Goal: Find specific page/section: Find specific page/section

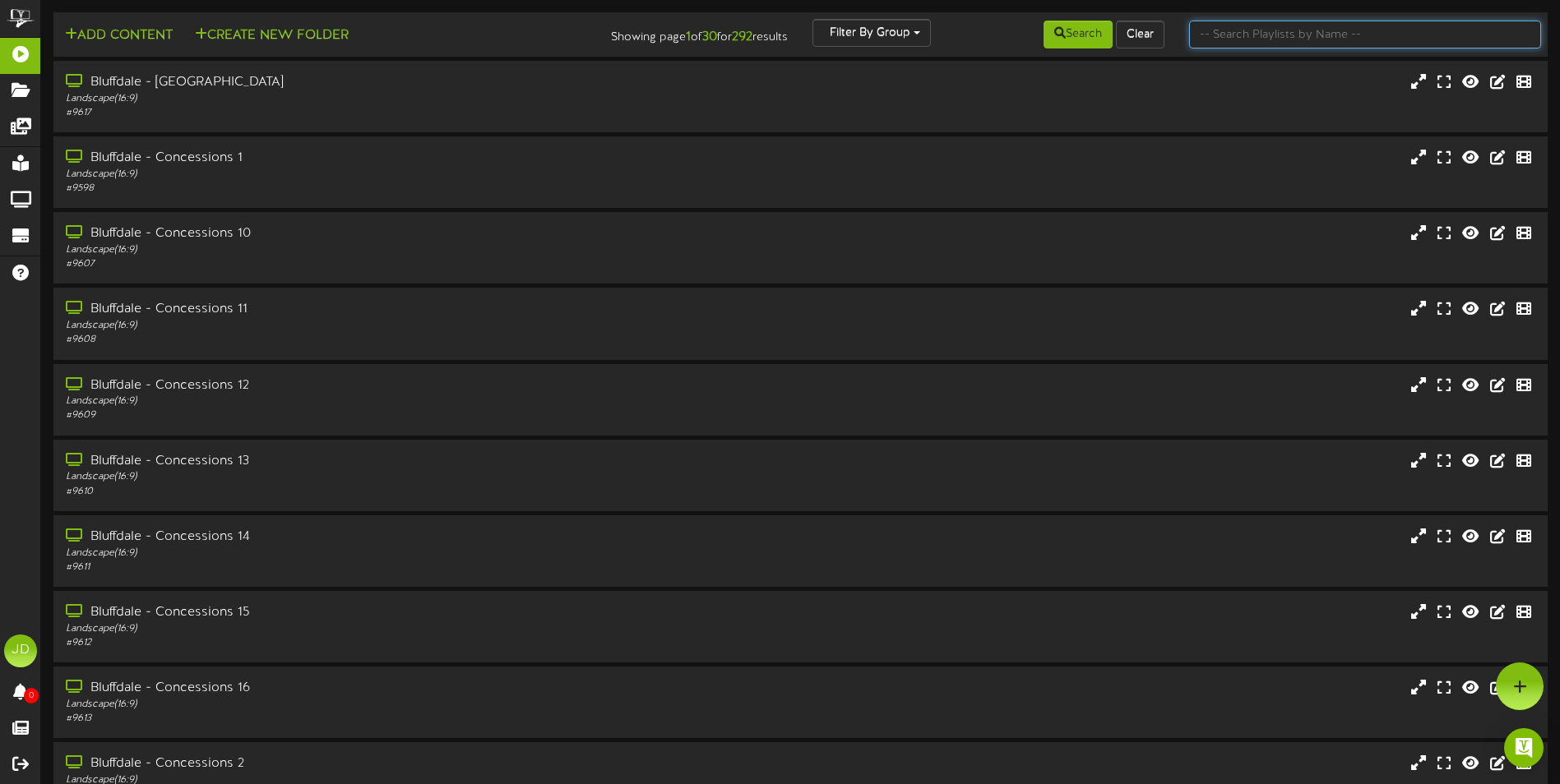
click at [1269, 21] on input "text" at bounding box center [1365, 35] width 352 height 28
type input "surprise"
click at [1054, 39] on icon at bounding box center [1060, 33] width 12 height 12
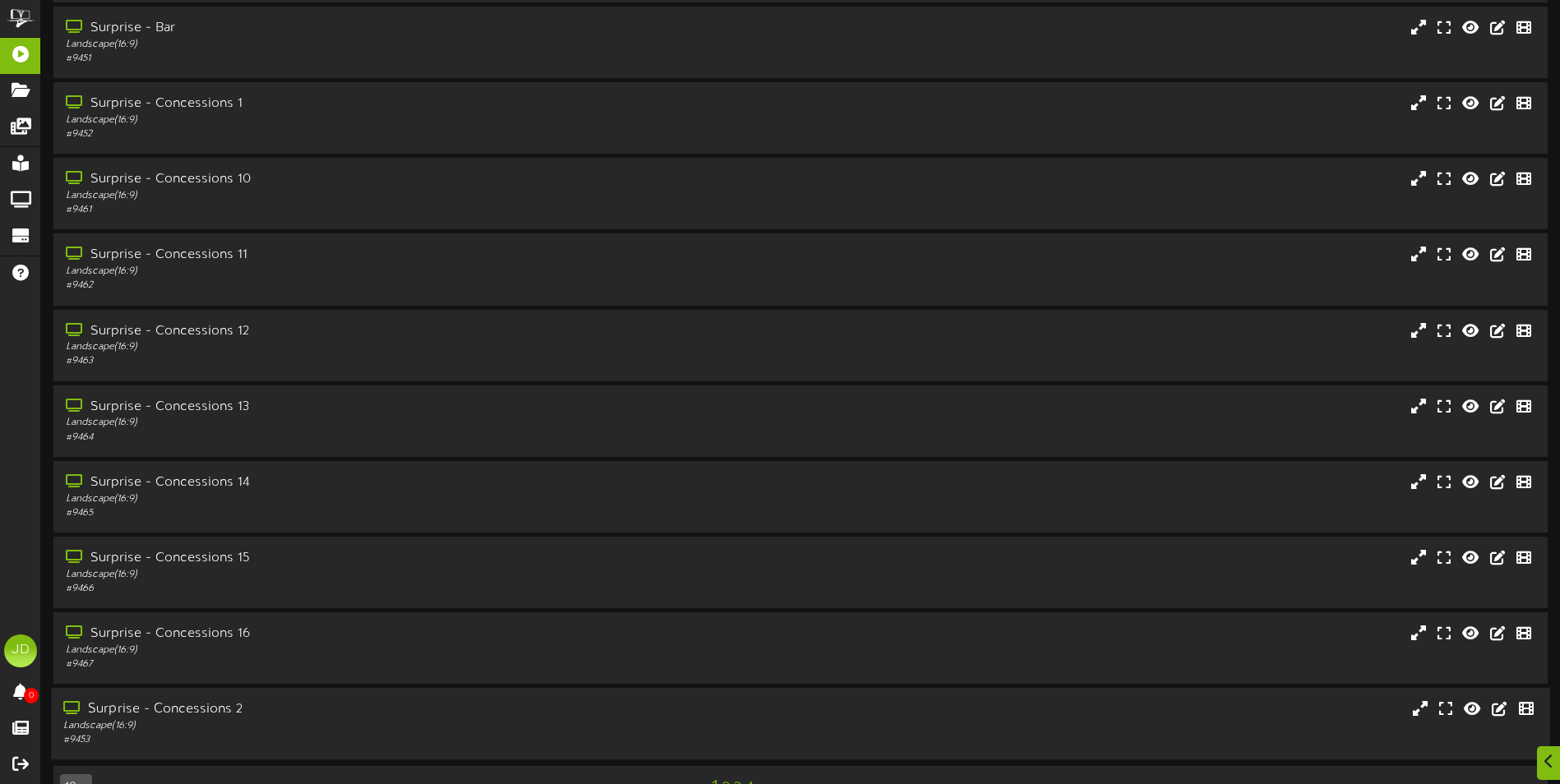
scroll to position [98, 0]
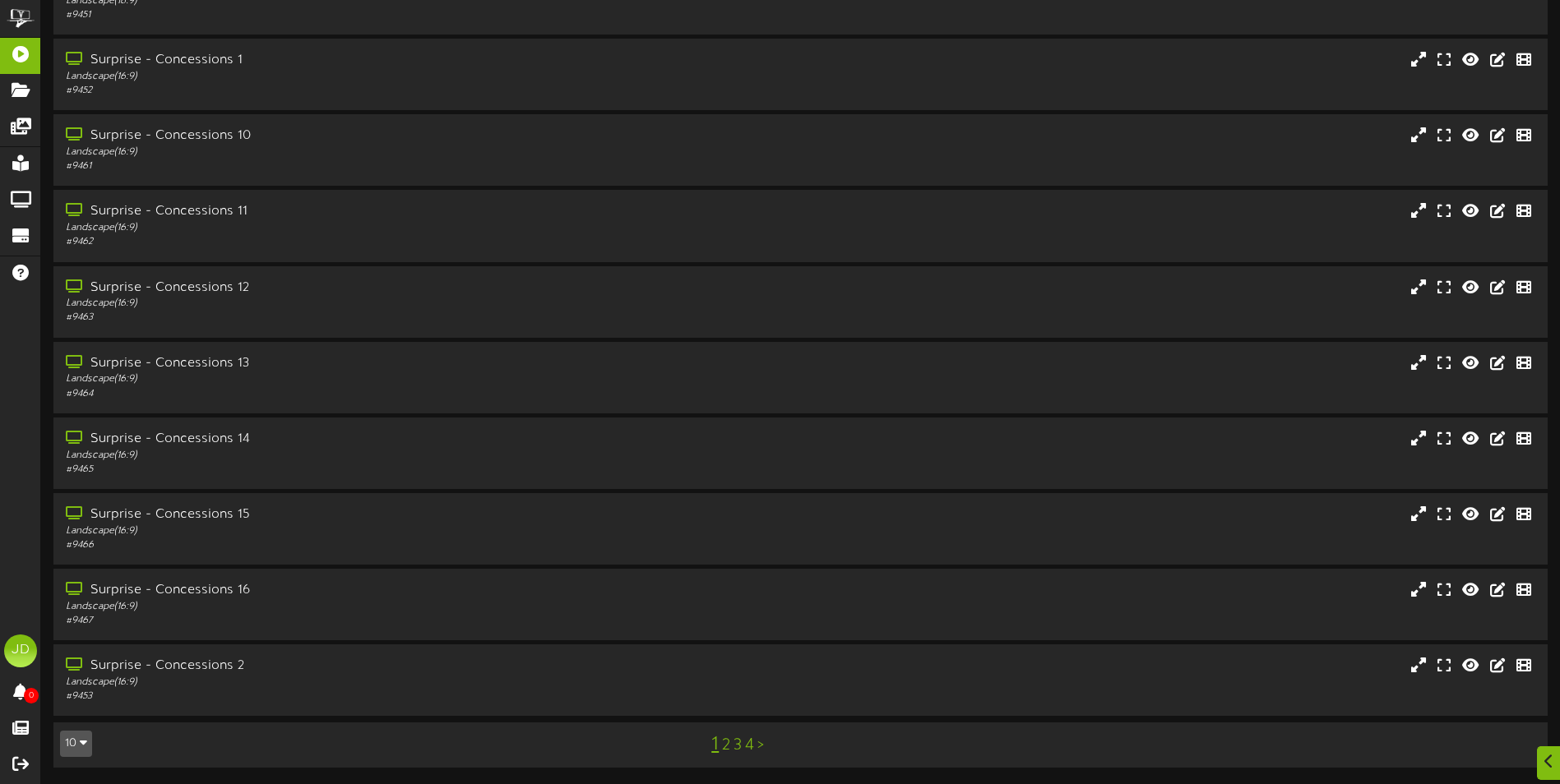
click at [735, 748] on link "3" at bounding box center [738, 745] width 8 height 18
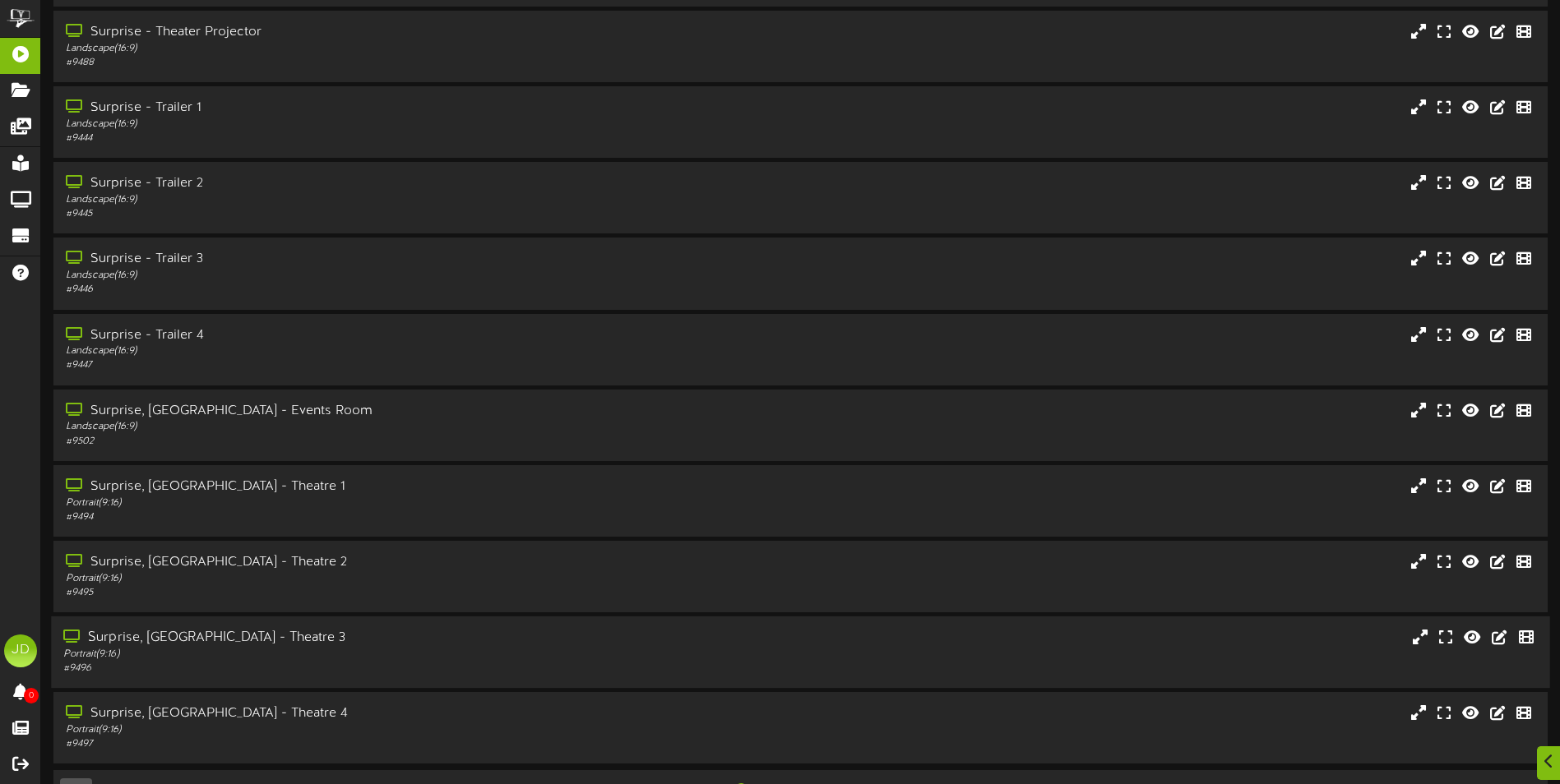
scroll to position [98, 0]
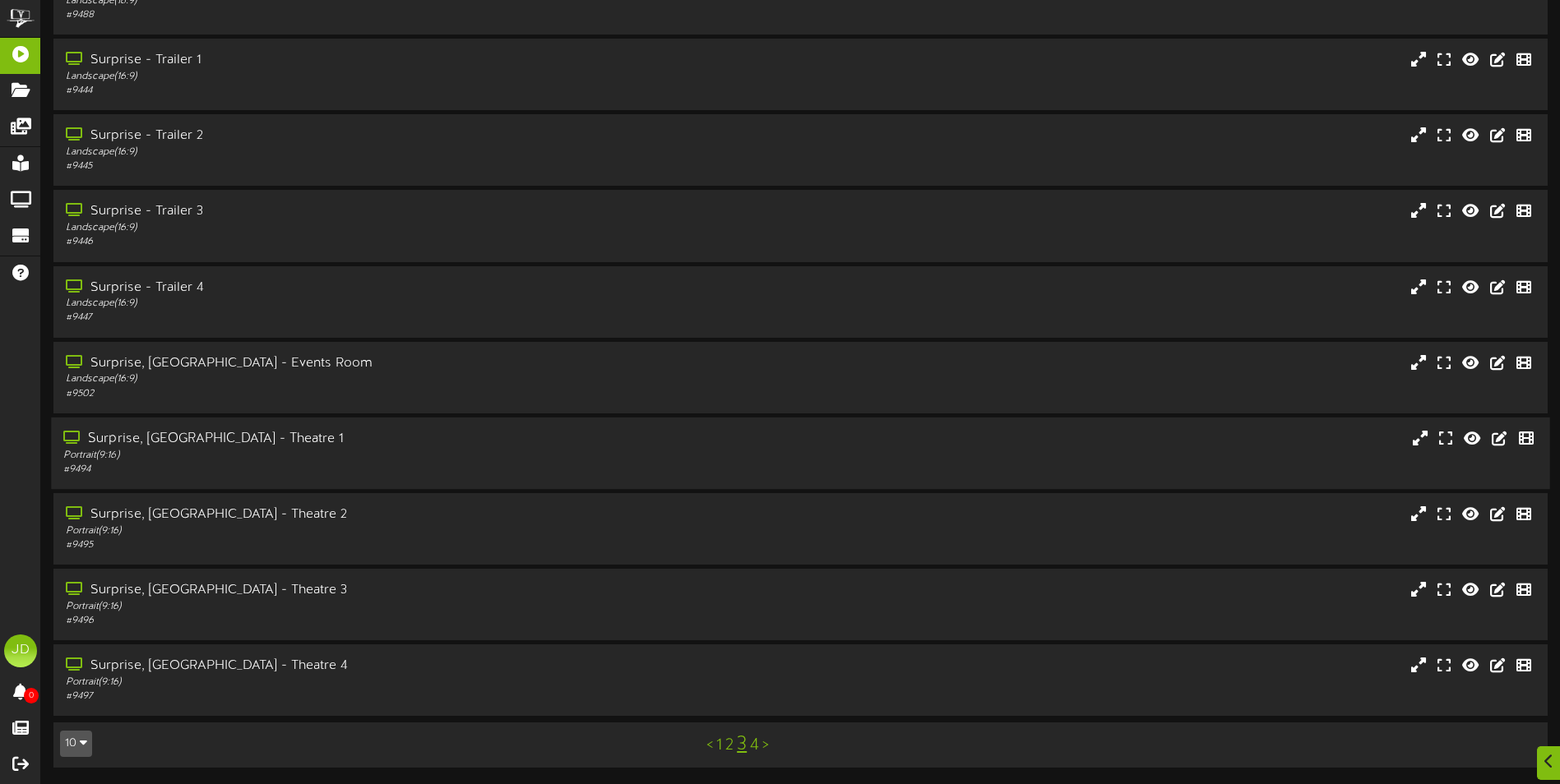
click at [290, 462] on div "# 9494" at bounding box center [363, 469] width 600 height 14
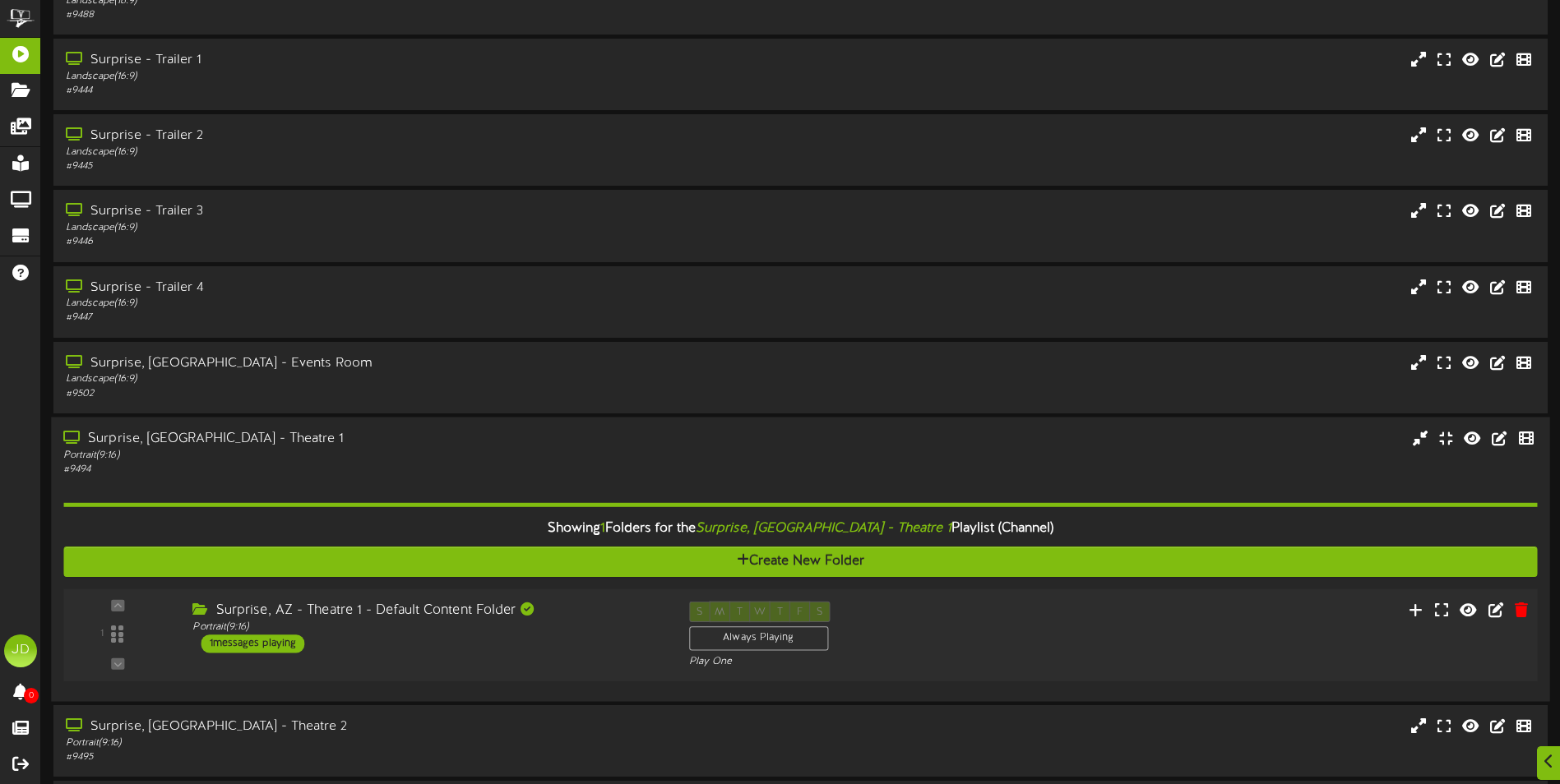
click at [497, 650] on div "Surprise, AZ - Theatre 1 - Default Content Folder Portrait ( 9:16 ) 1 messages …" at bounding box center [428, 627] width 496 height 52
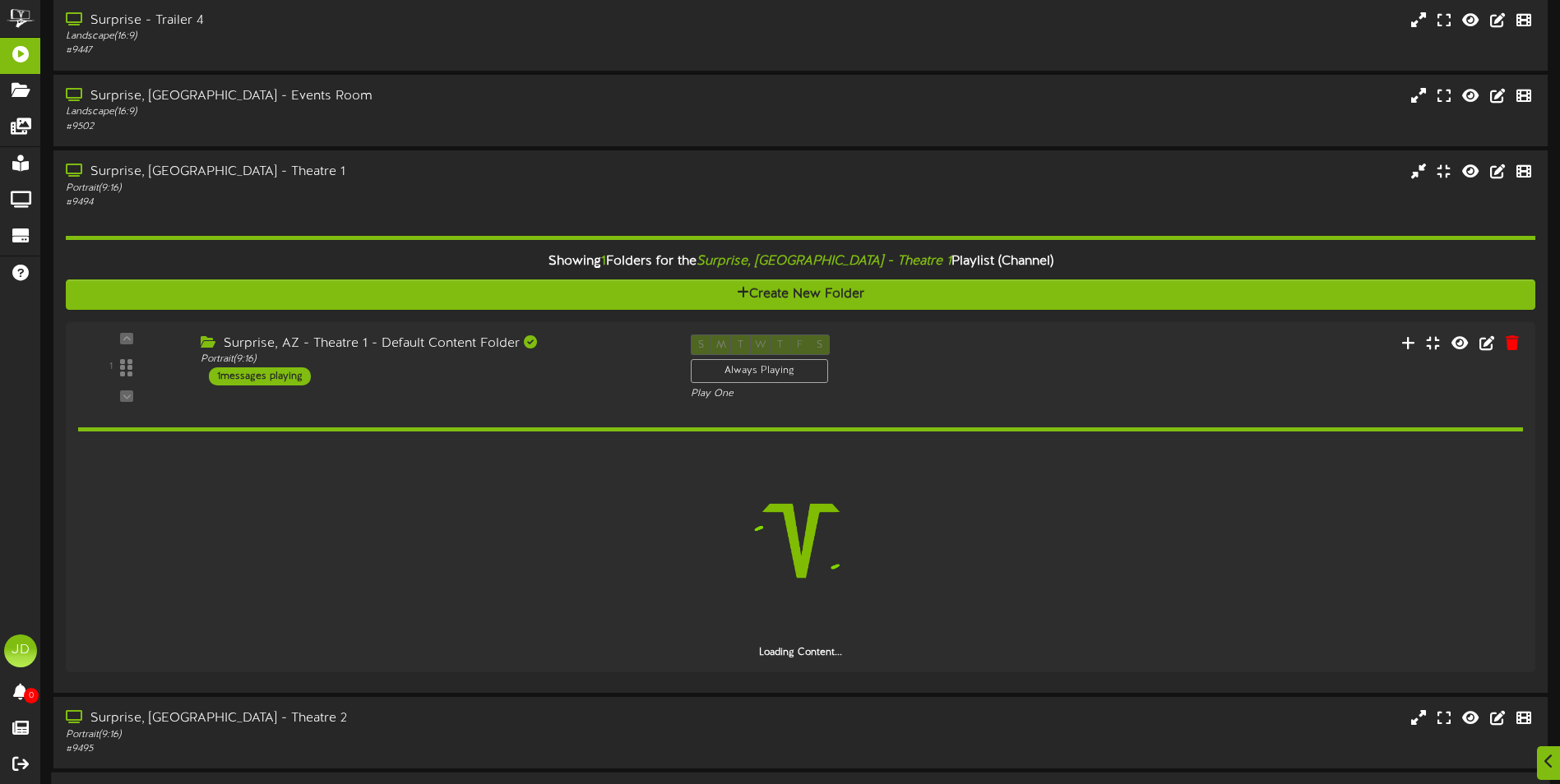
scroll to position [568, 0]
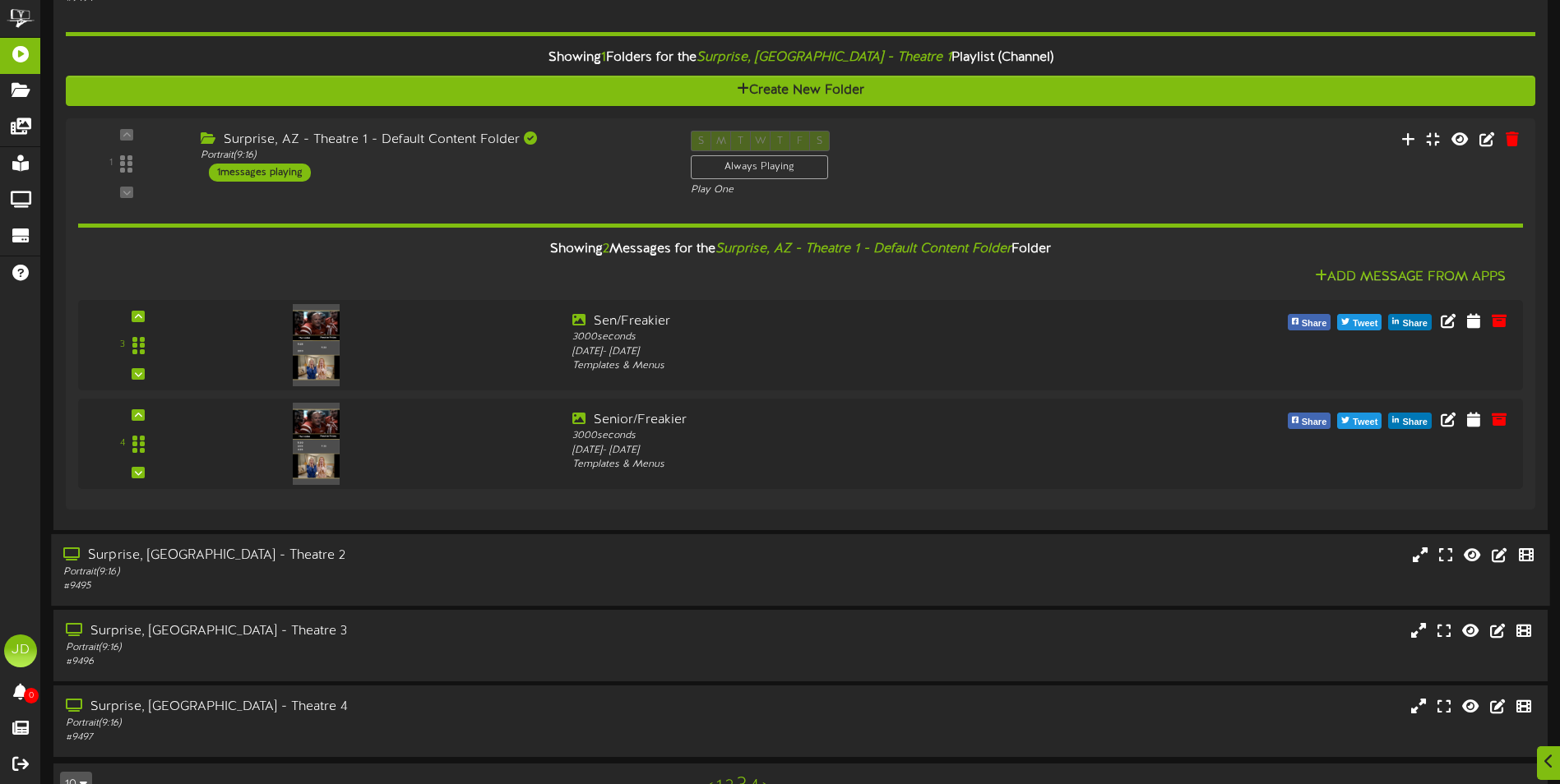
click at [554, 550] on div "Surprise, [GEOGRAPHIC_DATA] - Theatre 2" at bounding box center [363, 554] width 600 height 19
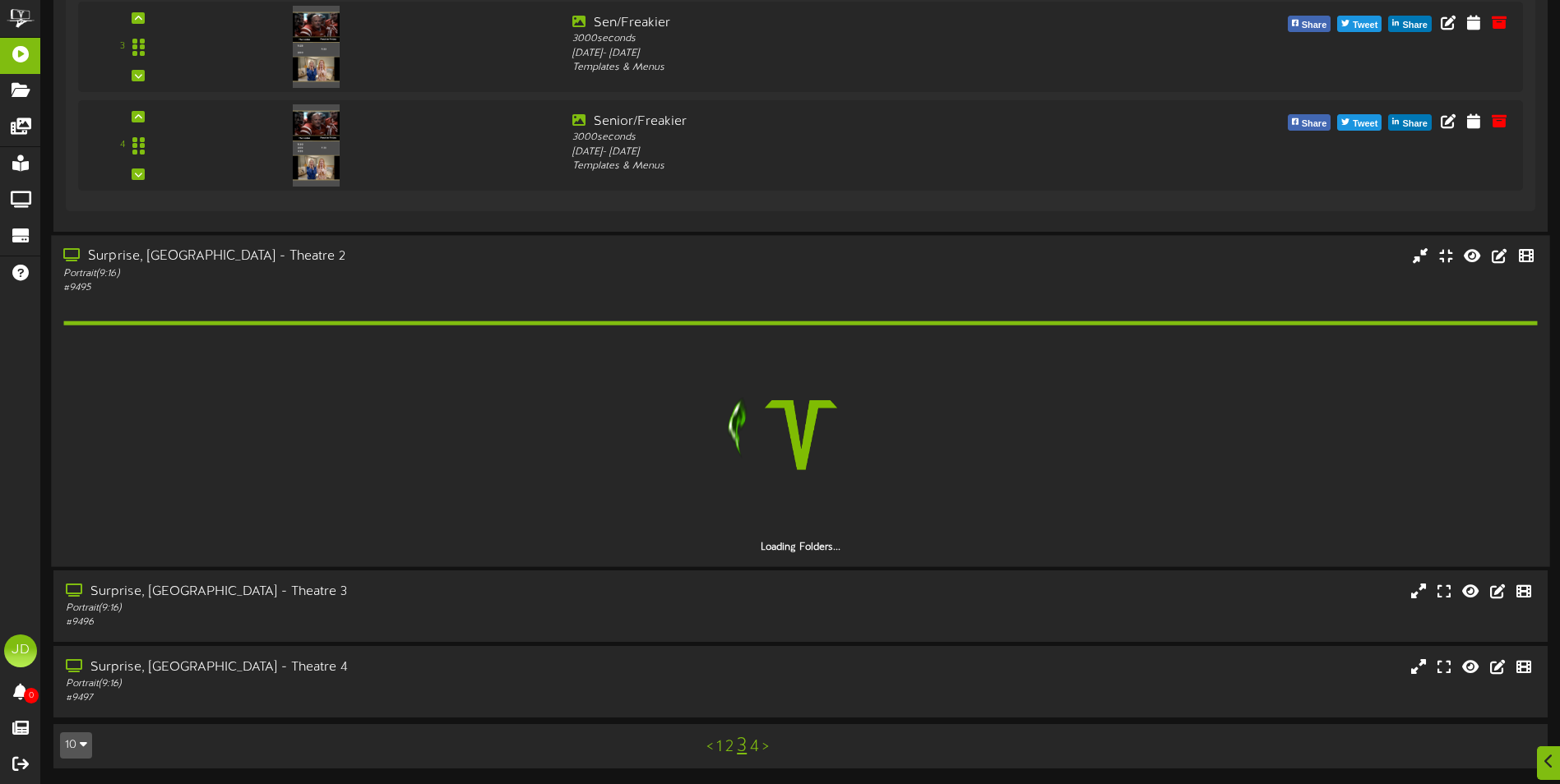
scroll to position [821, 0]
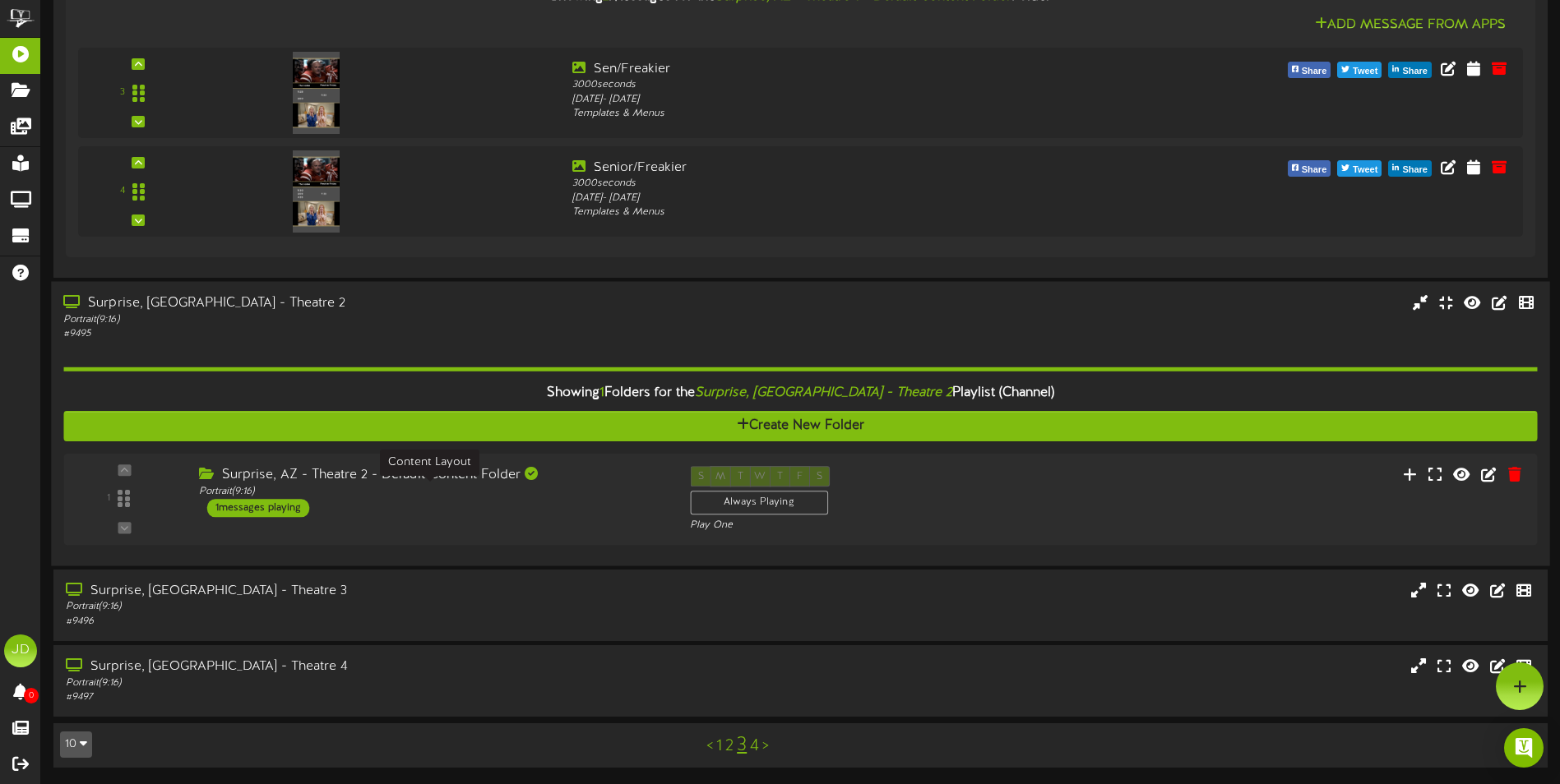
click at [517, 495] on div "Portrait ( 9:16 )" at bounding box center [432, 491] width 467 height 14
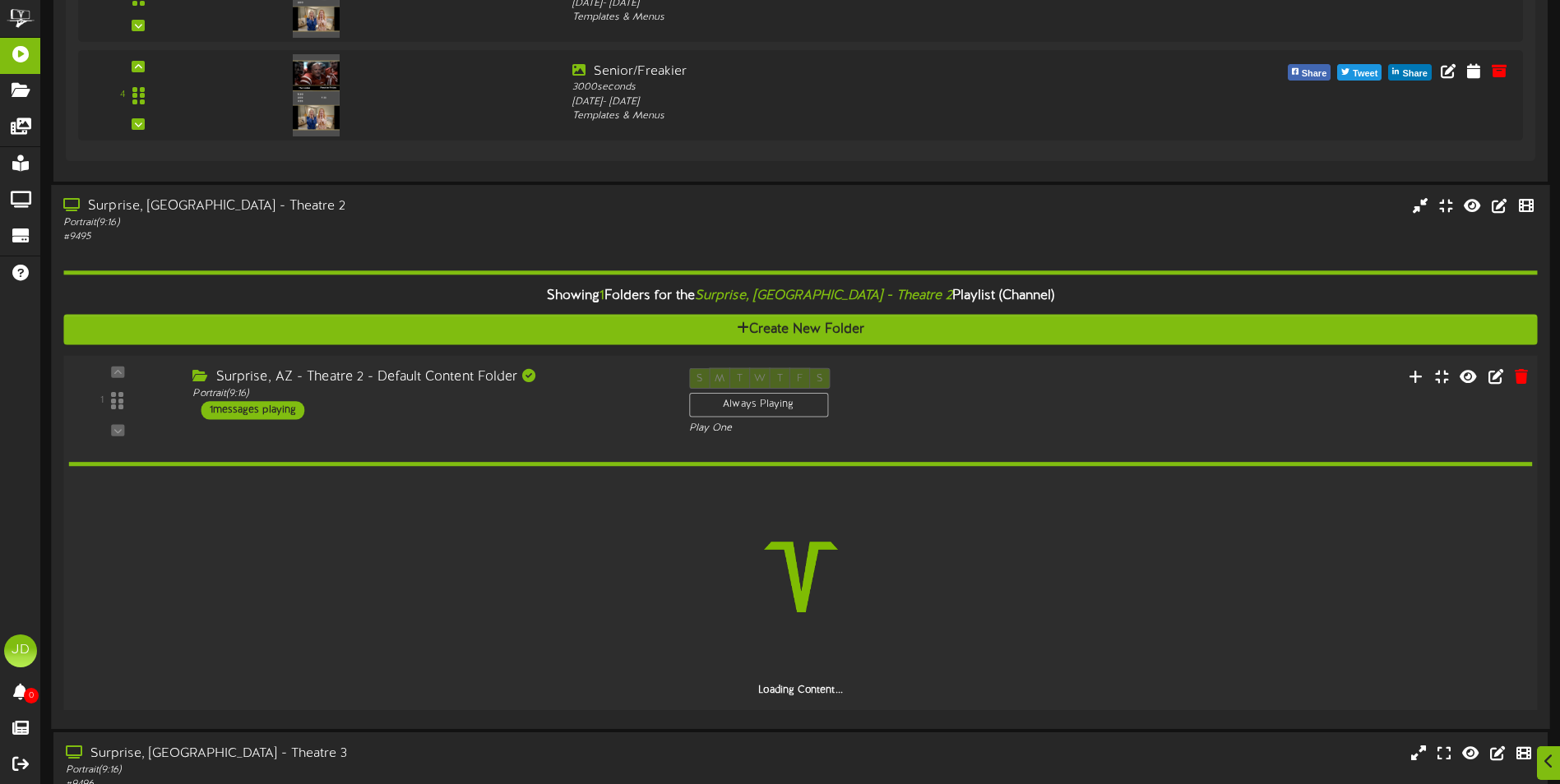
scroll to position [1023, 0]
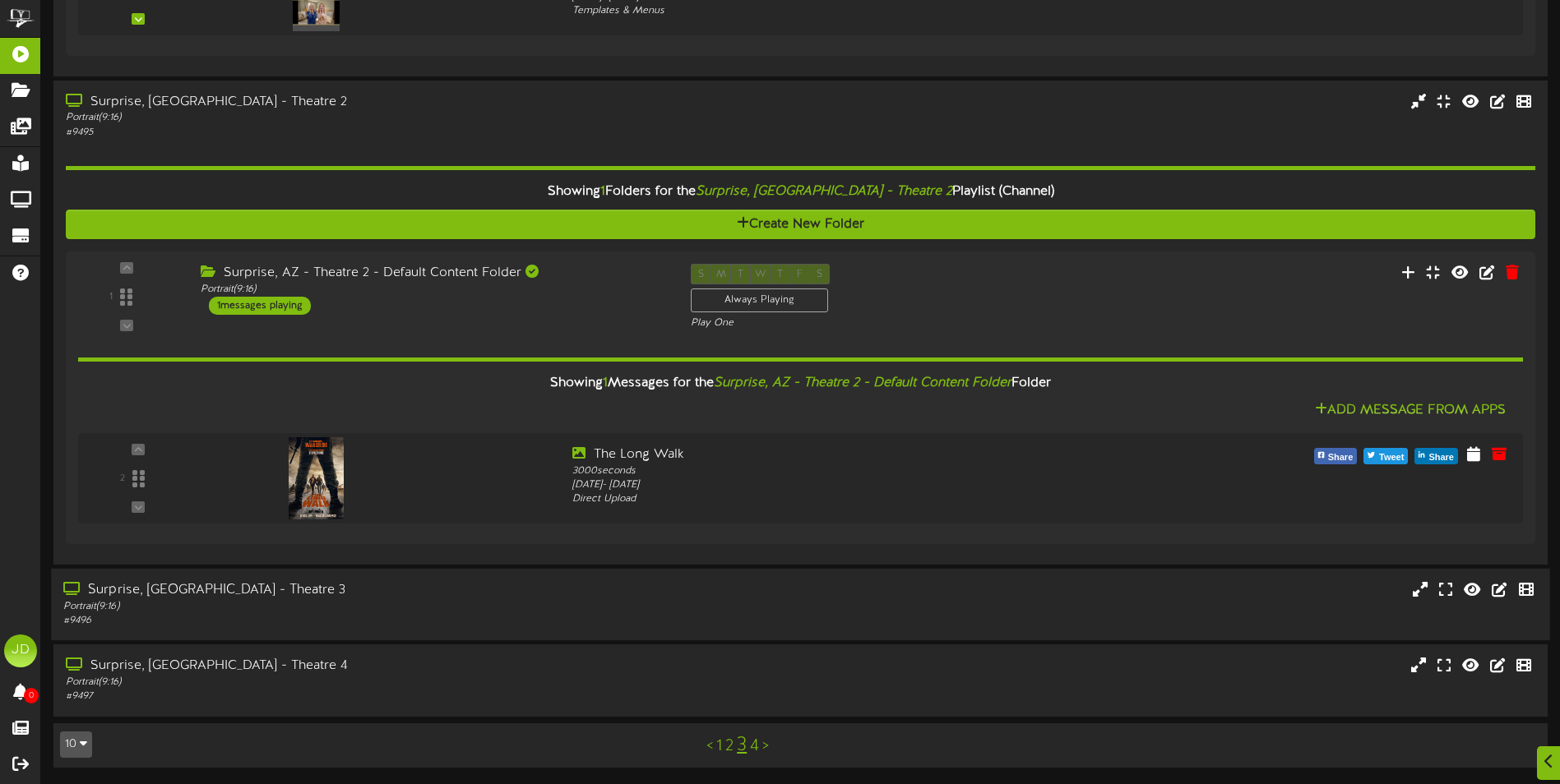
click at [534, 591] on div "Surprise, [GEOGRAPHIC_DATA] - Theatre 3" at bounding box center [363, 590] width 600 height 19
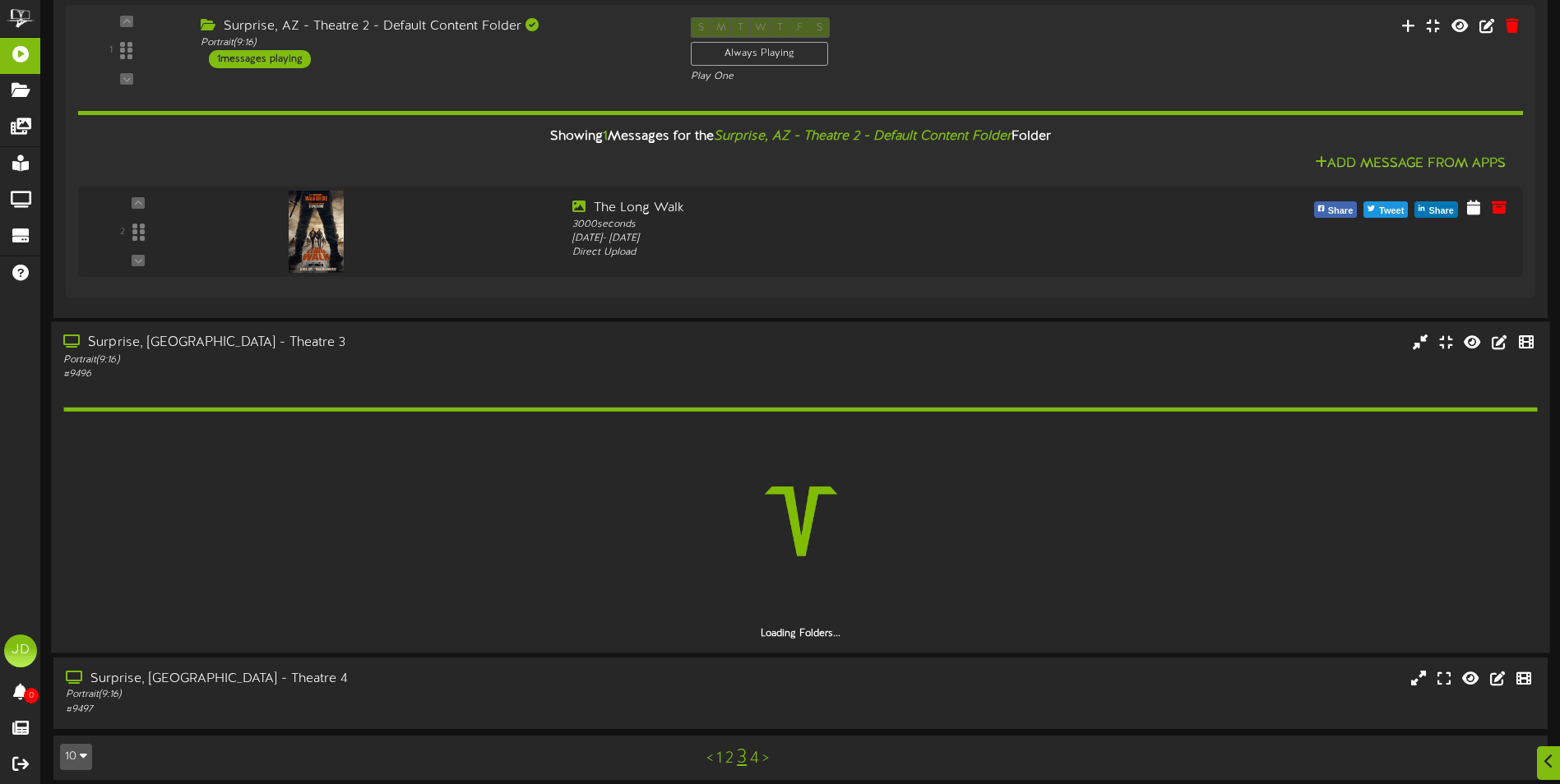
scroll to position [1280, 0]
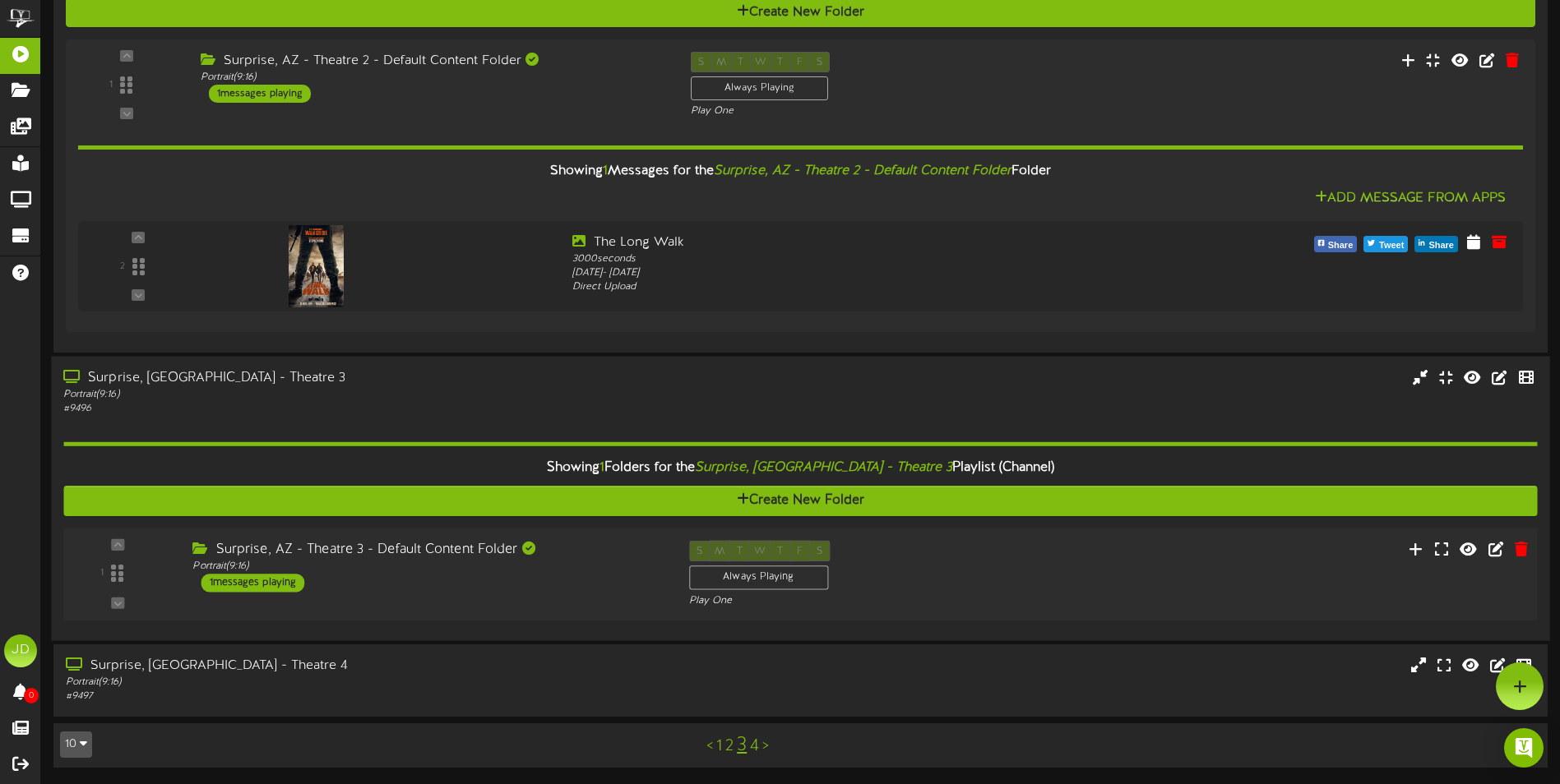
click at [477, 581] on div "Surprise, AZ - Theatre 3 - Default Content Folder Portrait ( 9:16 ) 1 messages …" at bounding box center [428, 566] width 496 height 52
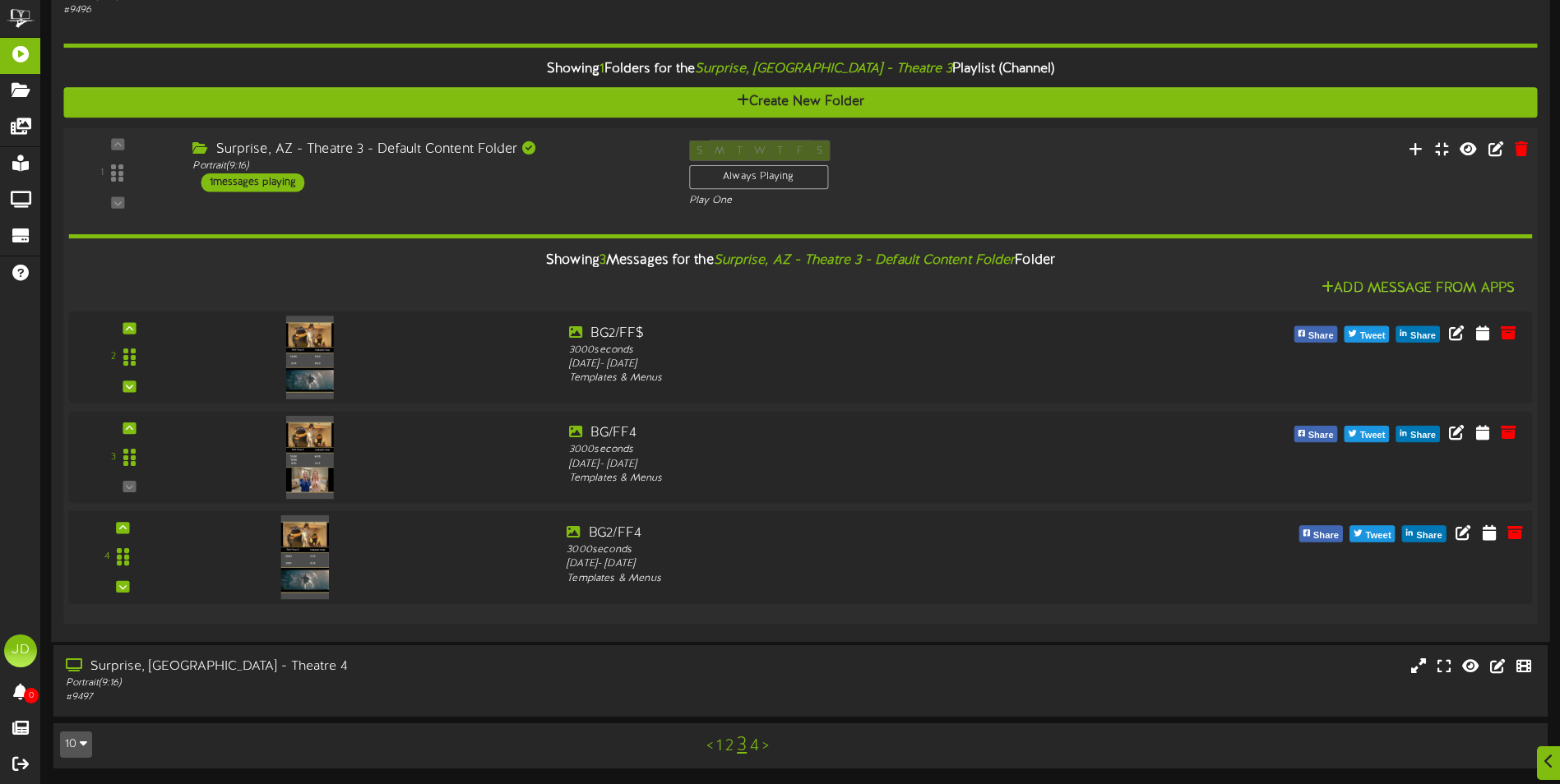
scroll to position [1633, 0]
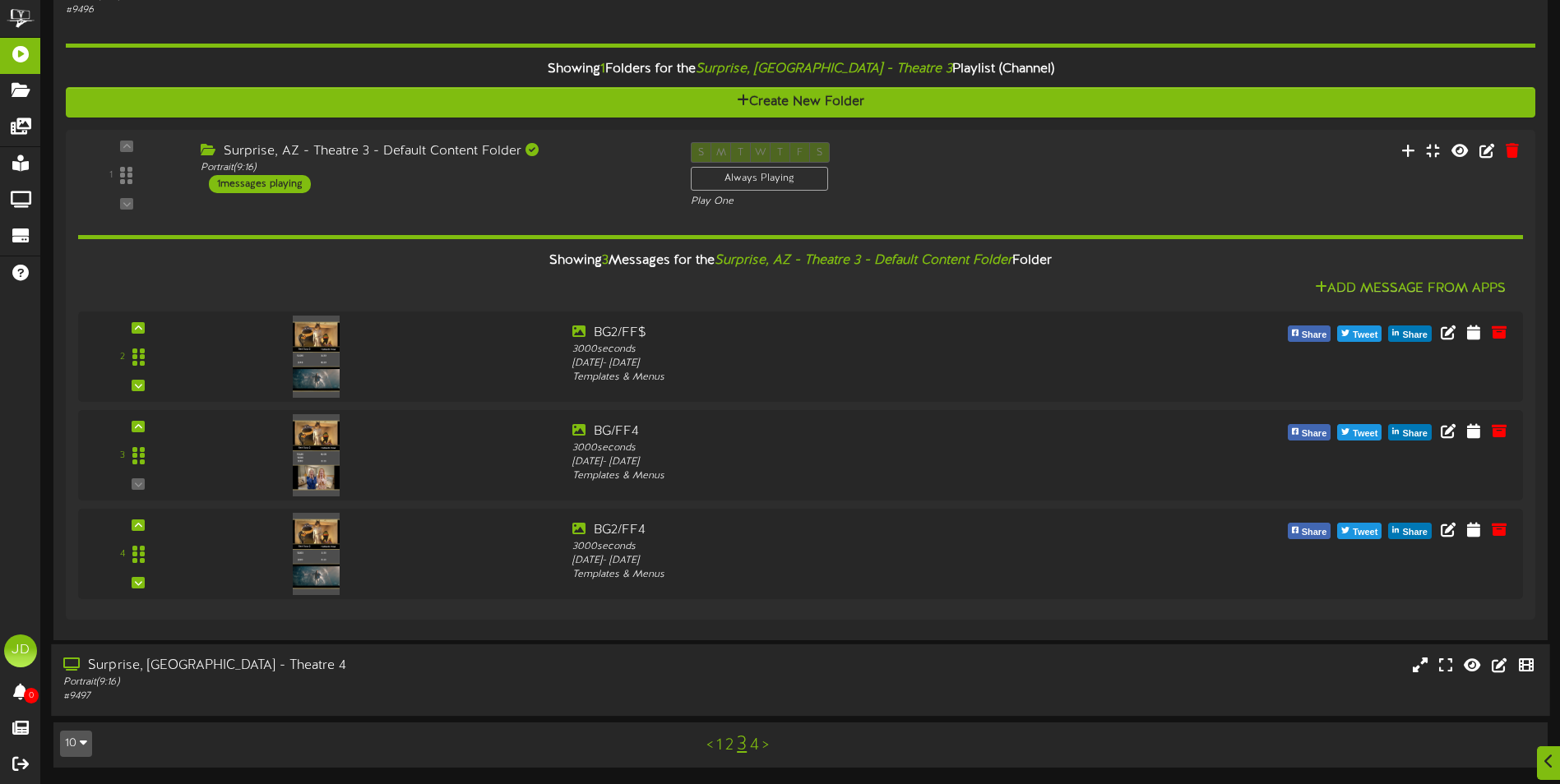
click at [546, 675] on div "Portrait ( 9:16 )" at bounding box center [363, 682] width 600 height 14
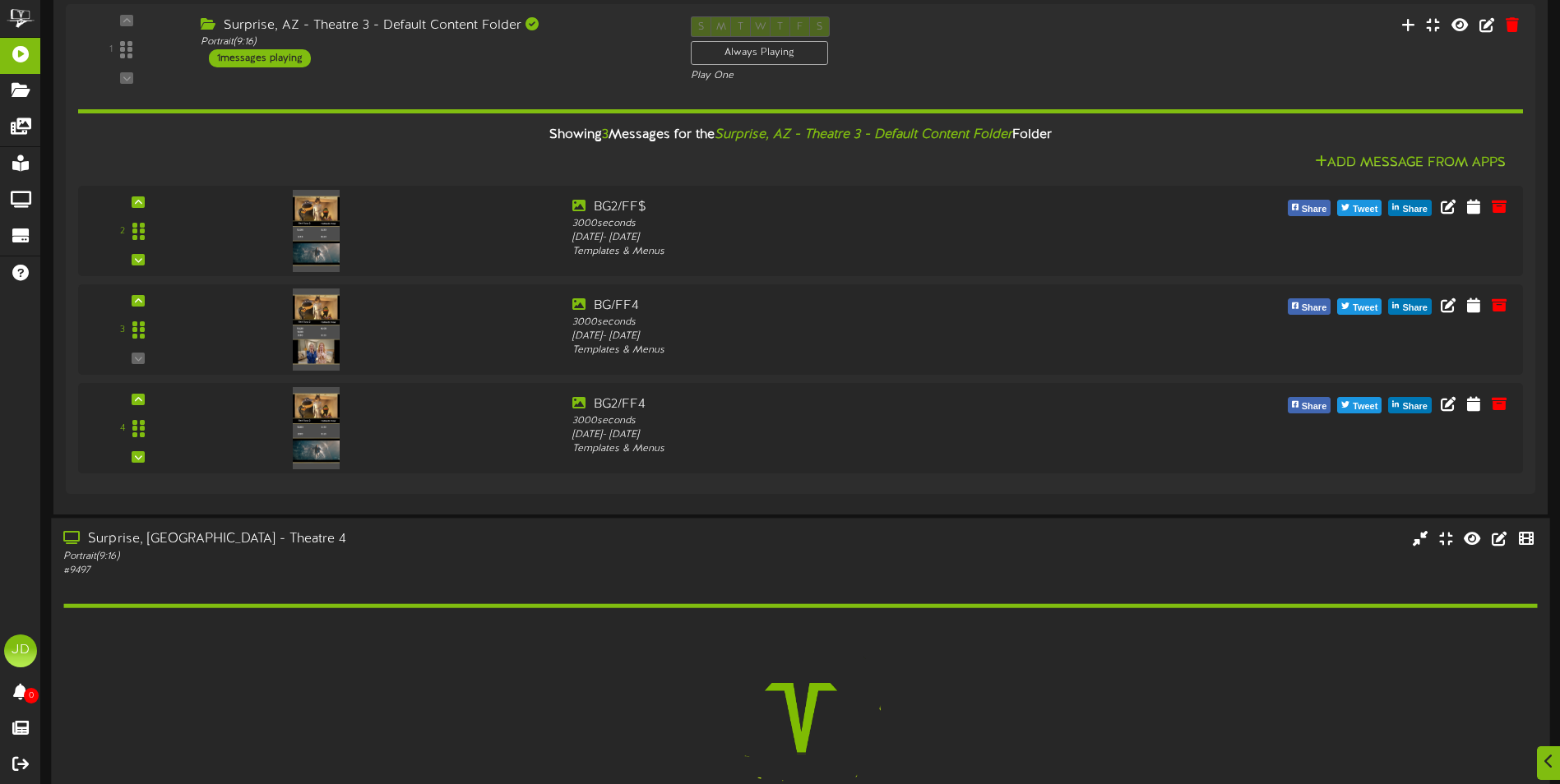
scroll to position [1892, 0]
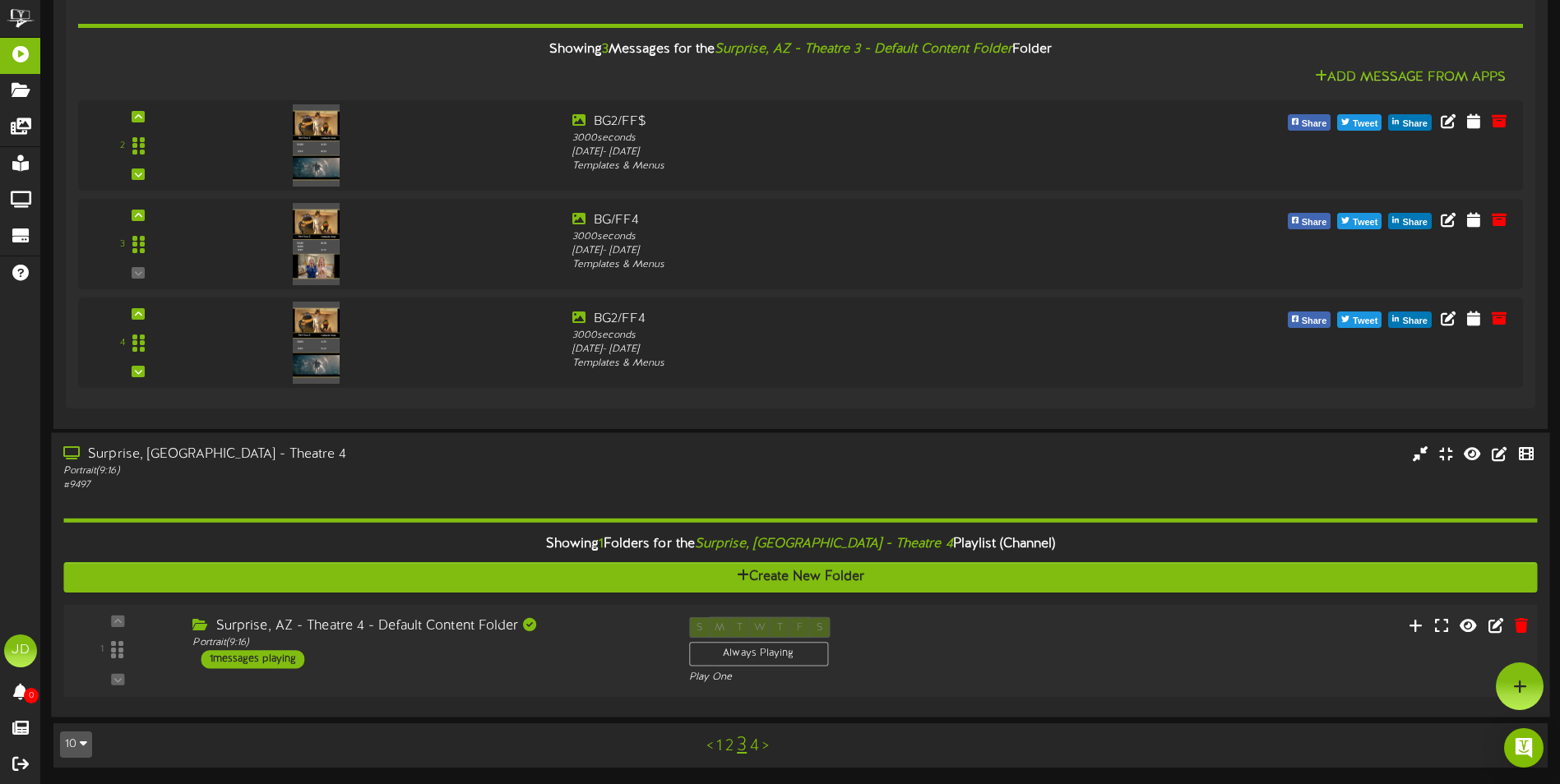
click at [564, 657] on div "Surprise, AZ - Theatre 4 - Default Content Folder Portrait ( 9:16 ) 1 messages …" at bounding box center [428, 643] width 496 height 52
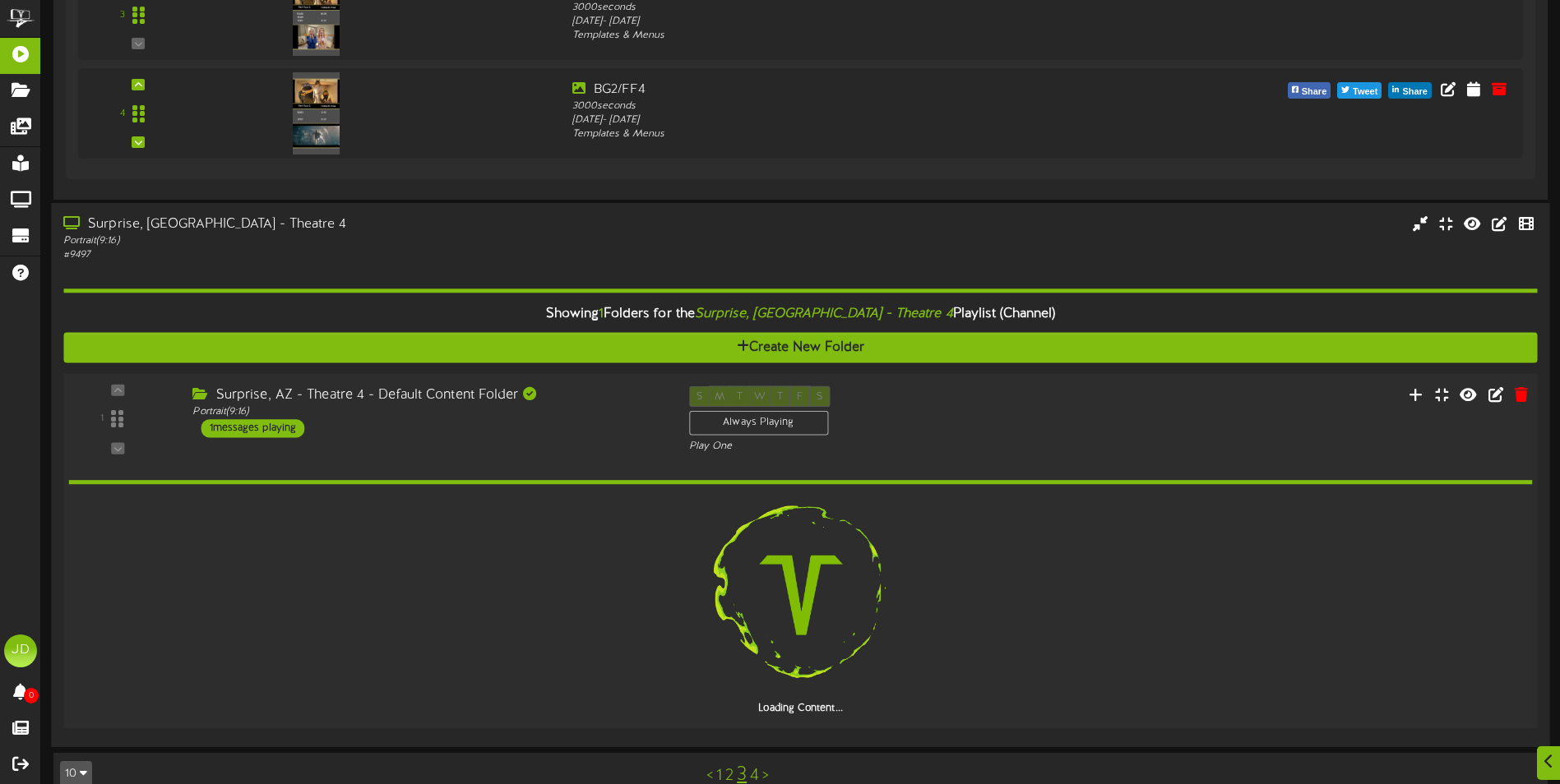
scroll to position [2045, 0]
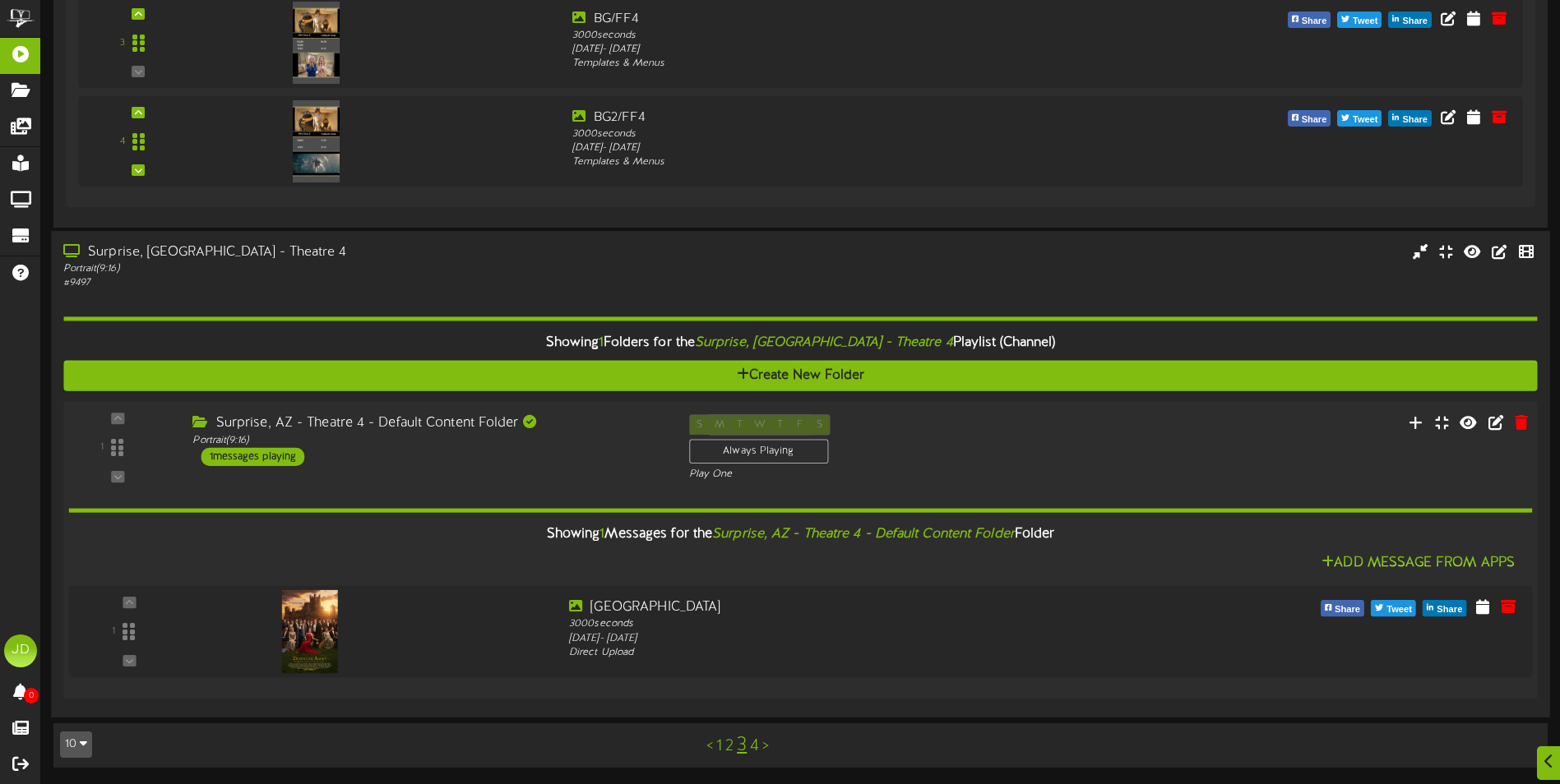
click at [757, 748] on link "4" at bounding box center [755, 746] width 9 height 18
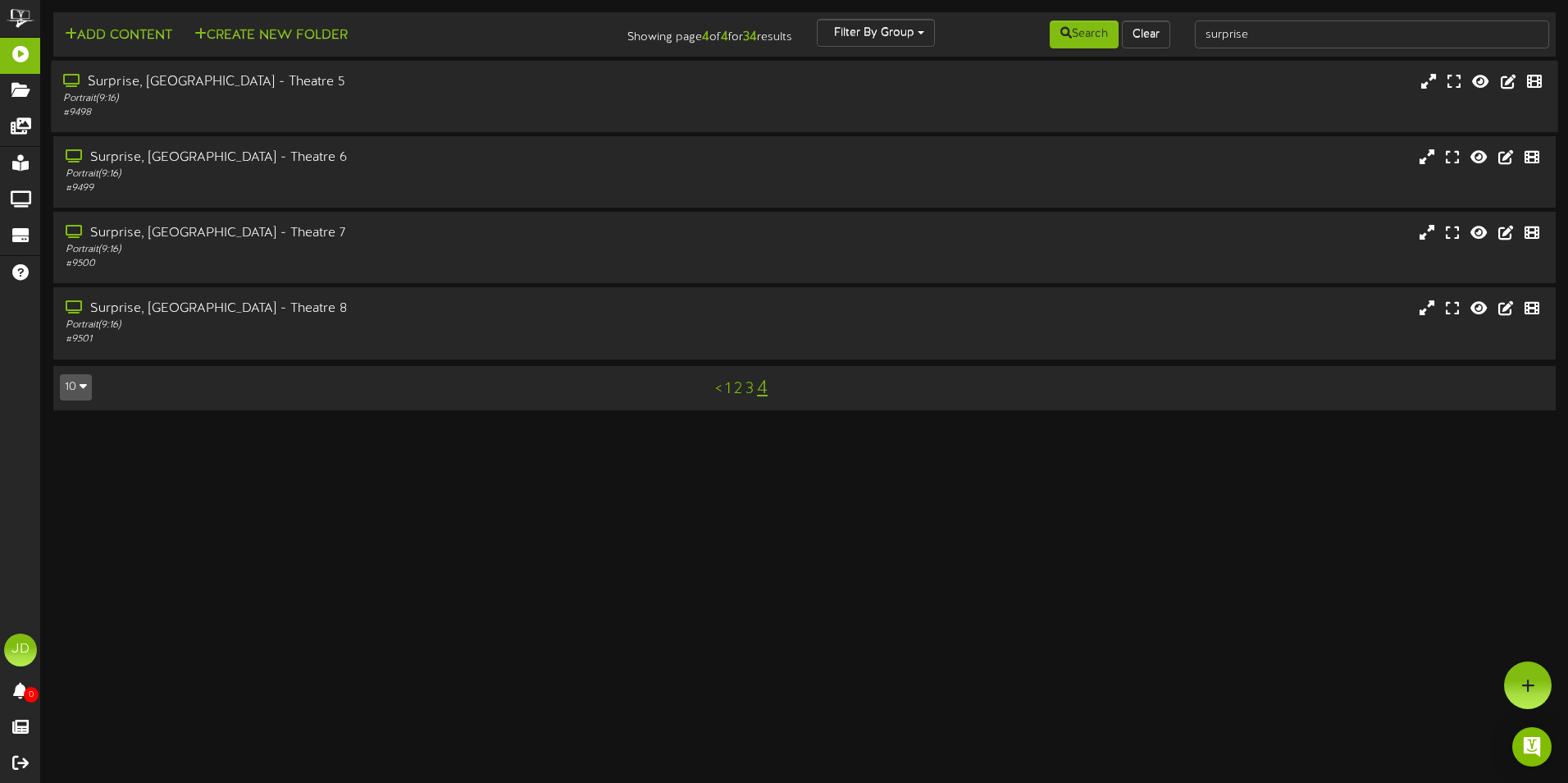
click at [422, 126] on div "Surprise, [GEOGRAPHIC_DATA] - Theatre 5 Portrait ( 9:16 ) # 9498" at bounding box center [804, 97] width 1507 height 72
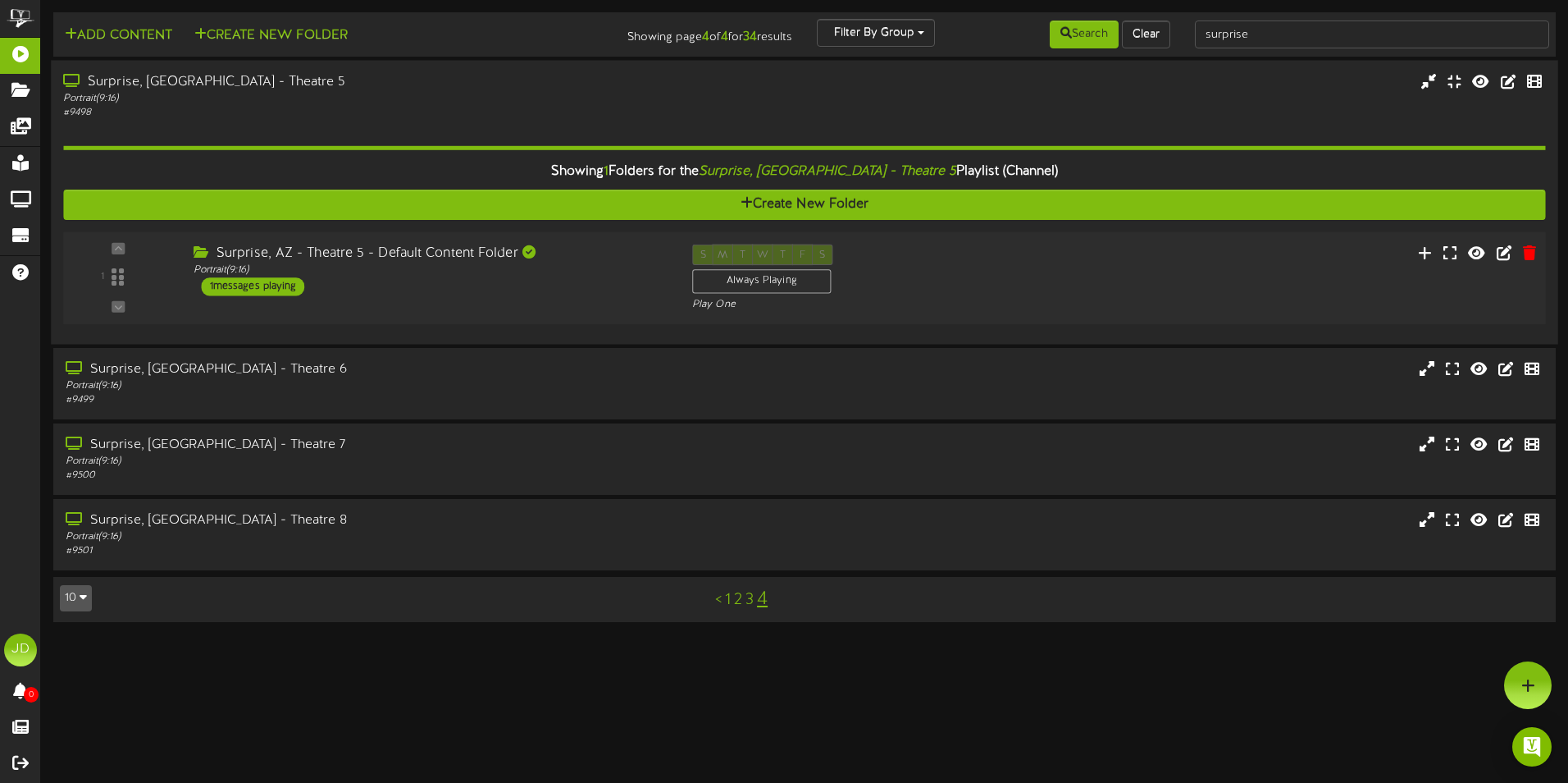
click at [531, 302] on div "1 ( 9:16" at bounding box center [804, 277] width 1497 height 67
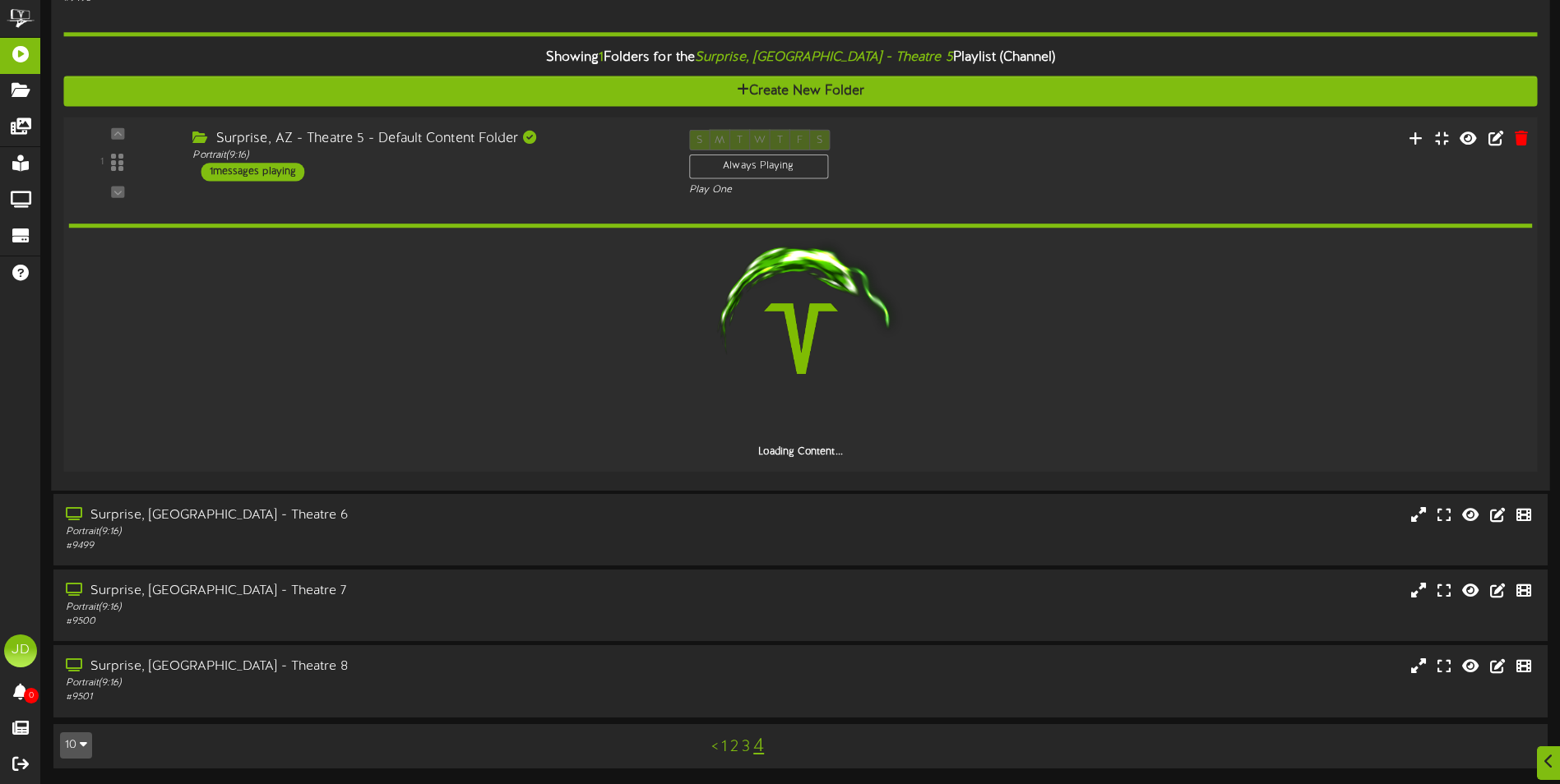
scroll to position [56, 0]
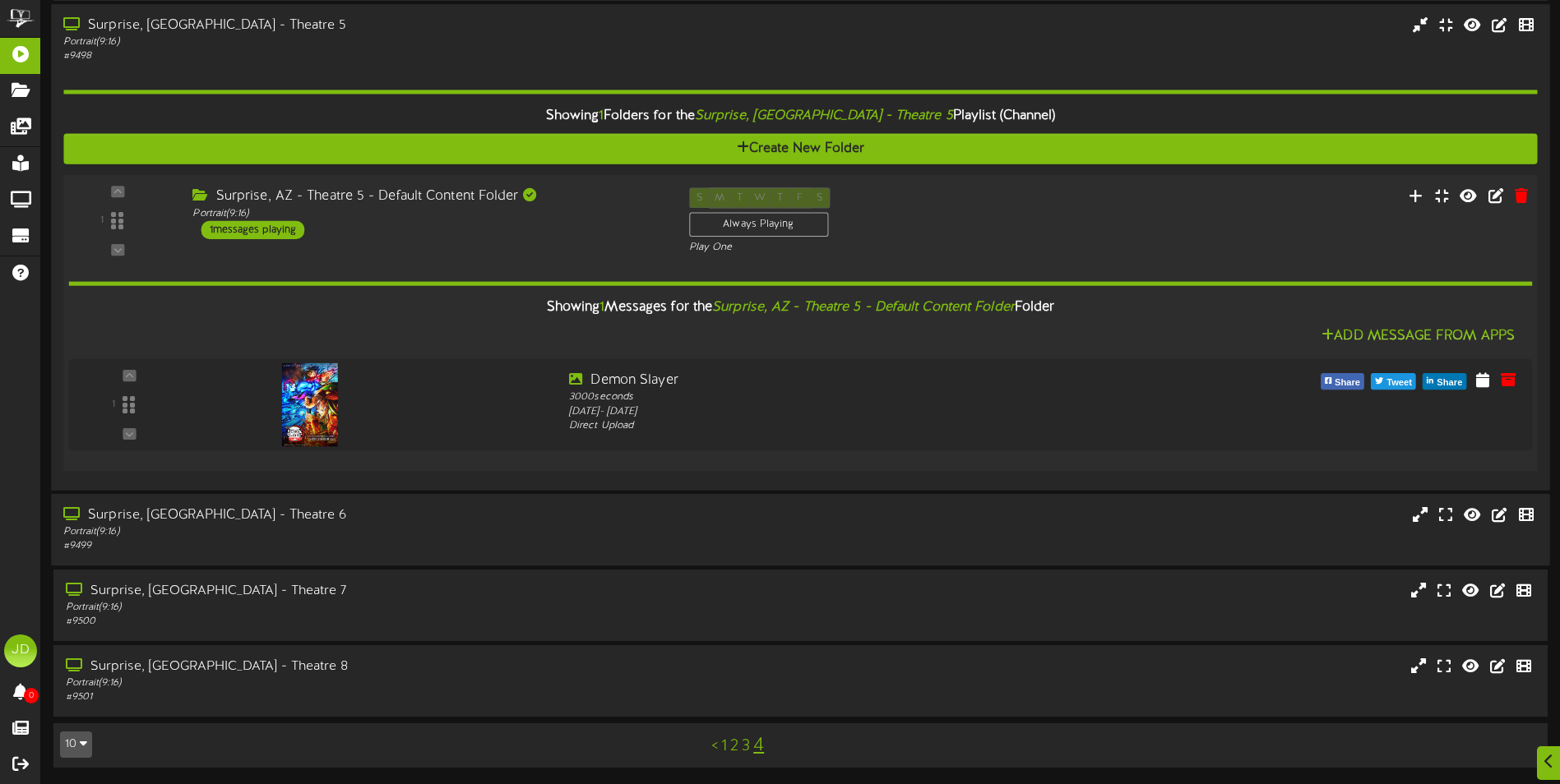
click at [394, 522] on div "Surprise, [GEOGRAPHIC_DATA] - Theatre 6" at bounding box center [363, 515] width 600 height 19
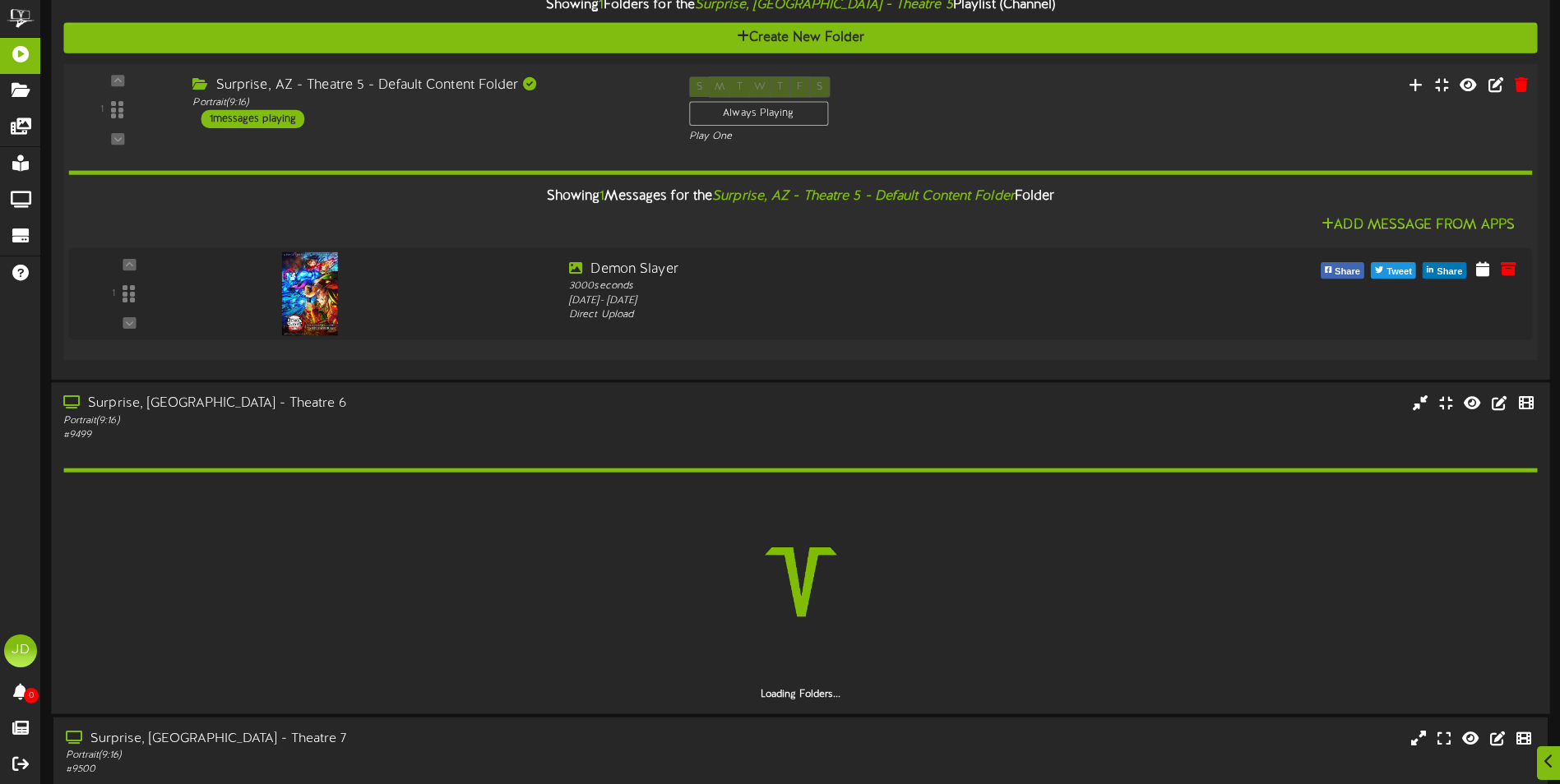
scroll to position [316, 0]
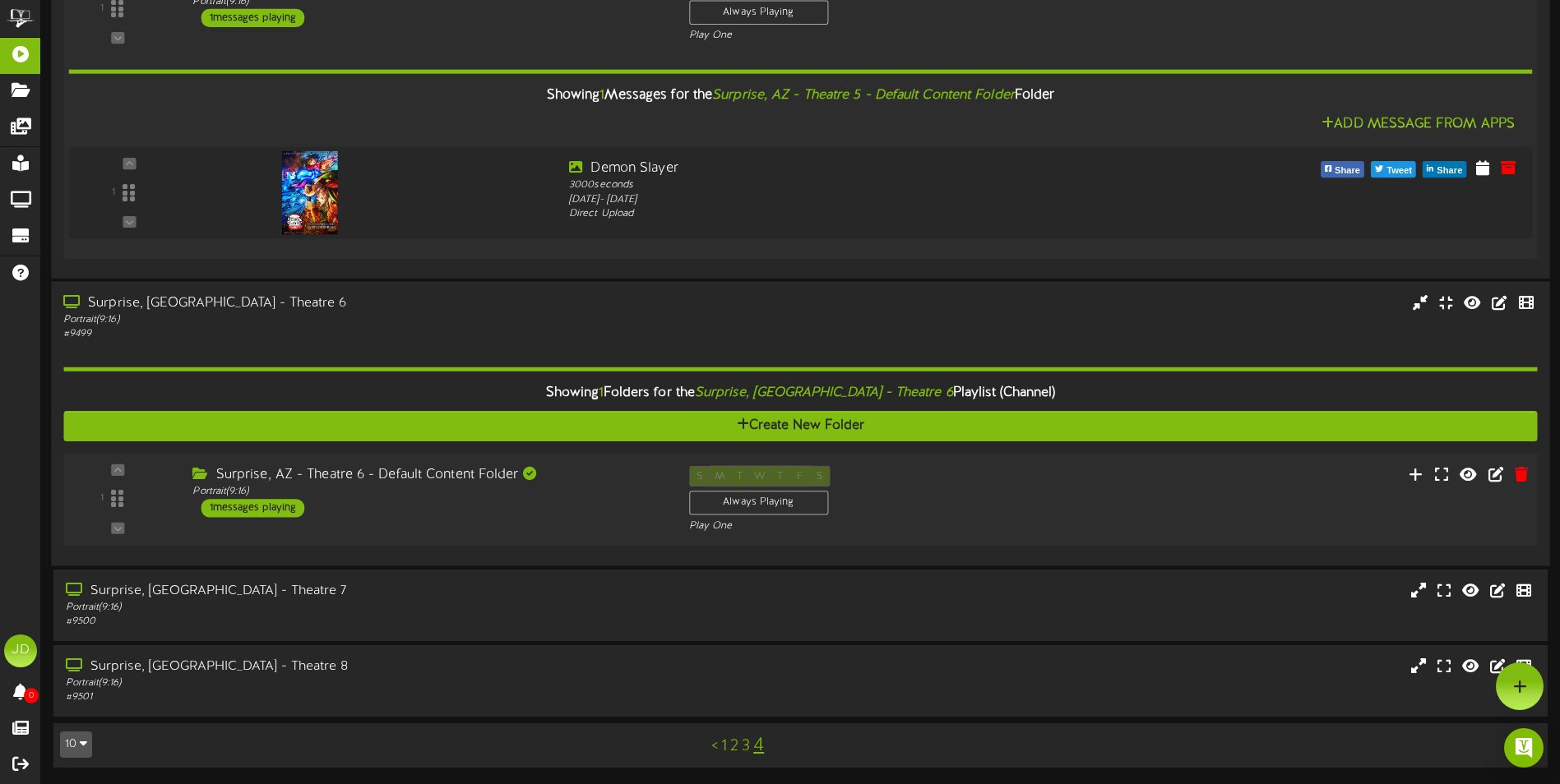
click at [503, 508] on div "Surprise, AZ - Theatre 6 - Default Content Folder Portrait ( 9:16 ) 1 messages …" at bounding box center [428, 491] width 496 height 52
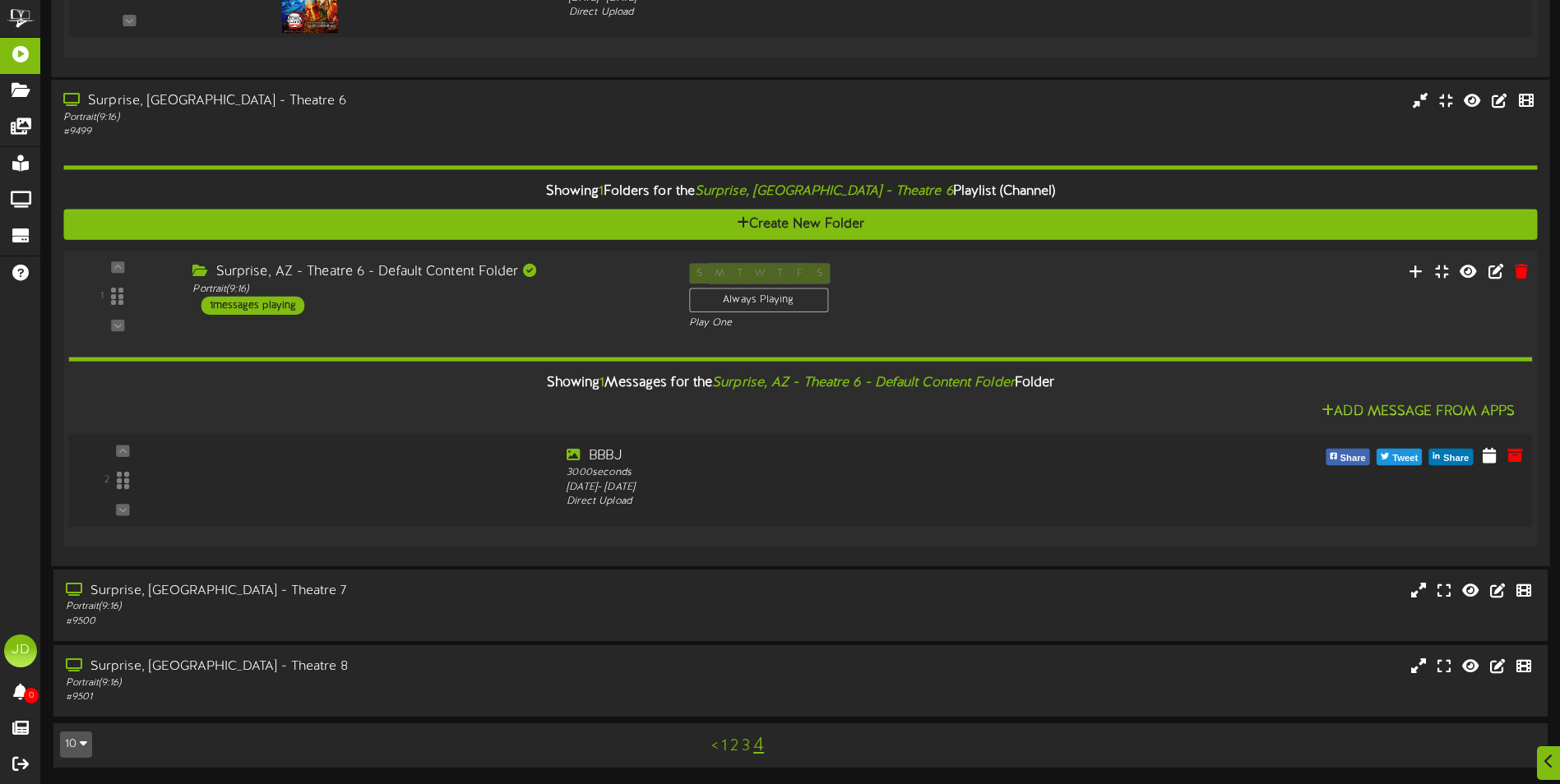
scroll to position [469, 0]
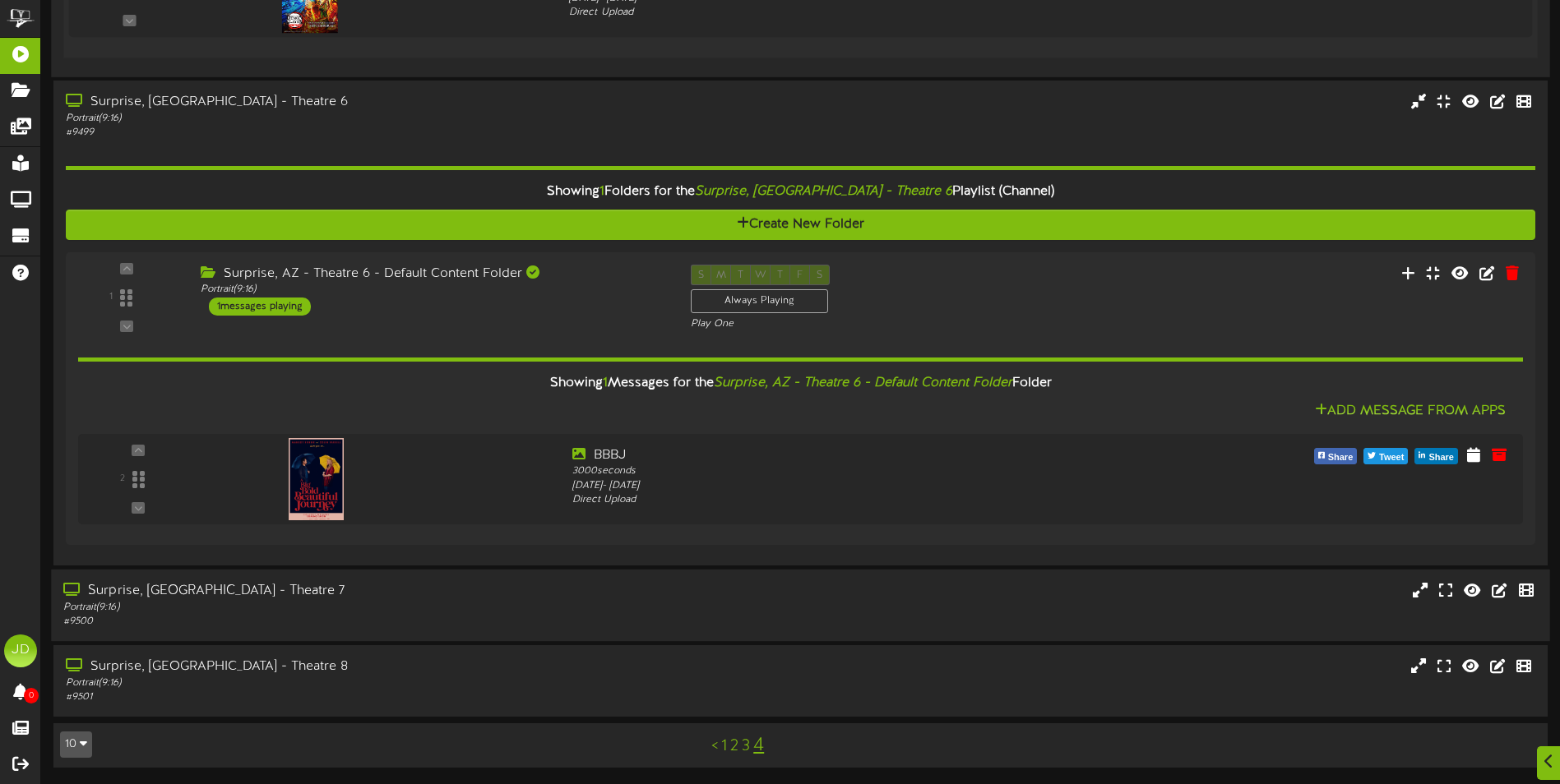
click at [334, 616] on div "# 9500" at bounding box center [363, 622] width 600 height 14
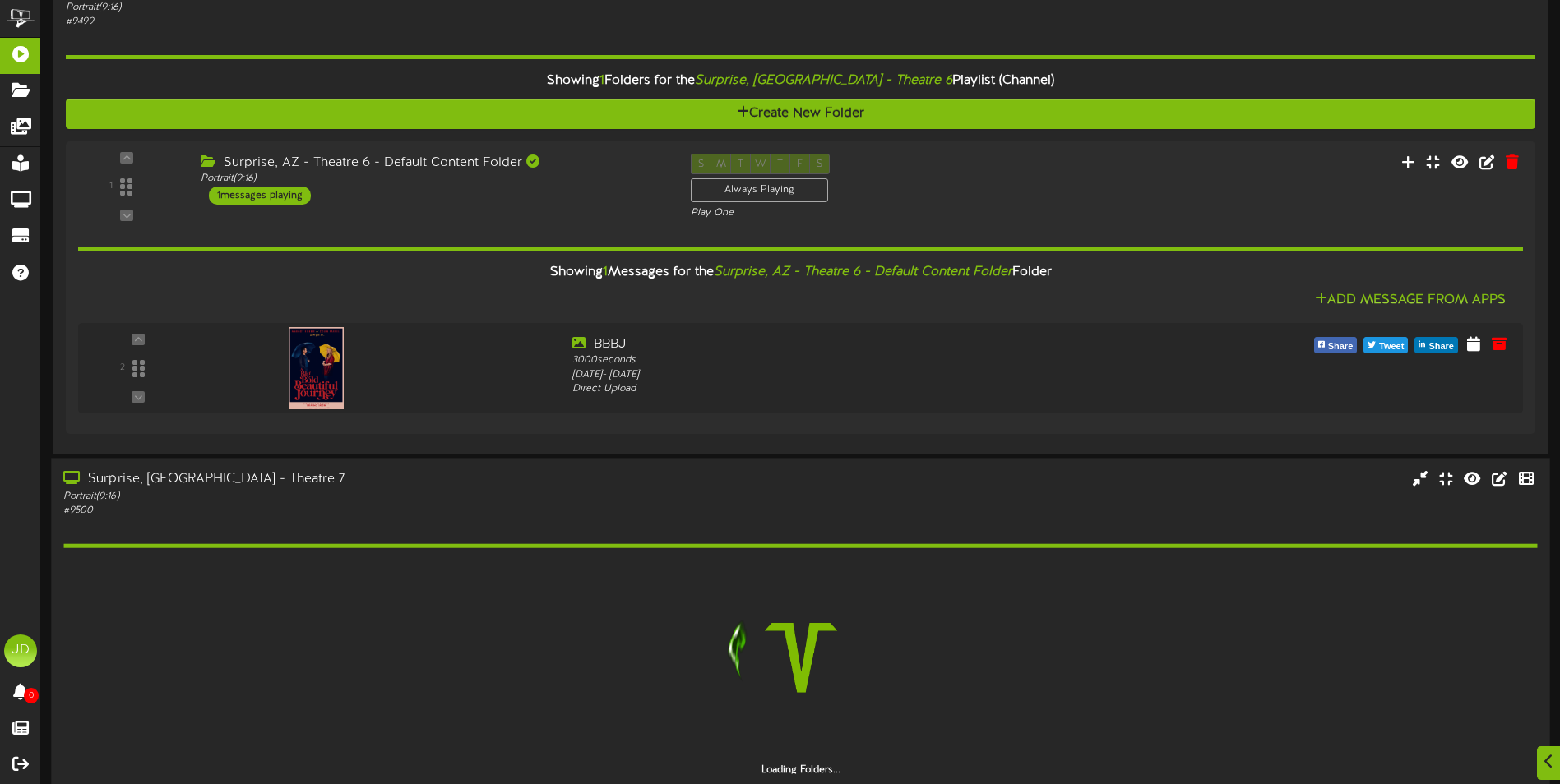
scroll to position [728, 0]
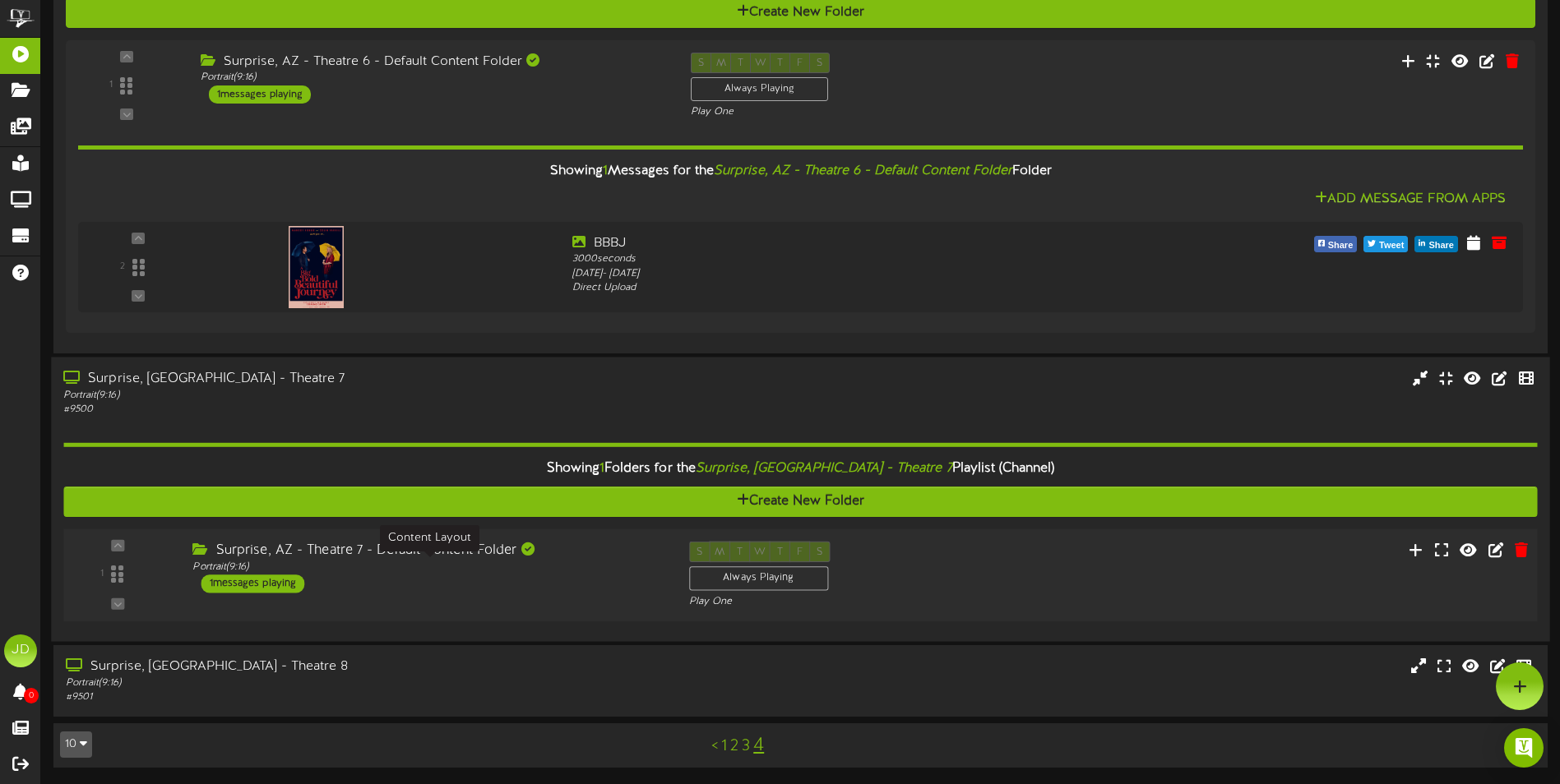
click at [561, 573] on div "Portrait ( 9:16 )" at bounding box center [429, 566] width 472 height 14
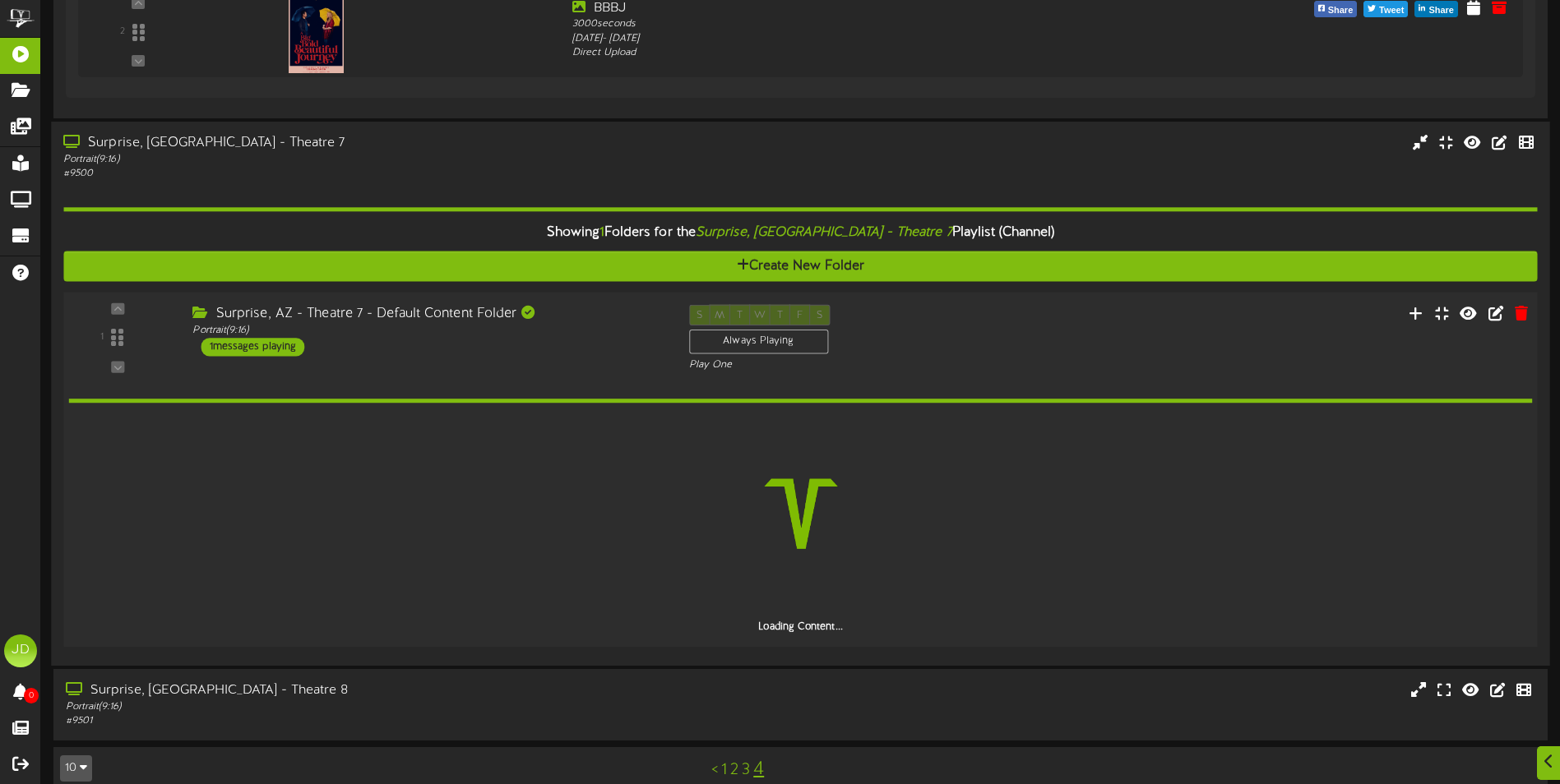
scroll to position [934, 0]
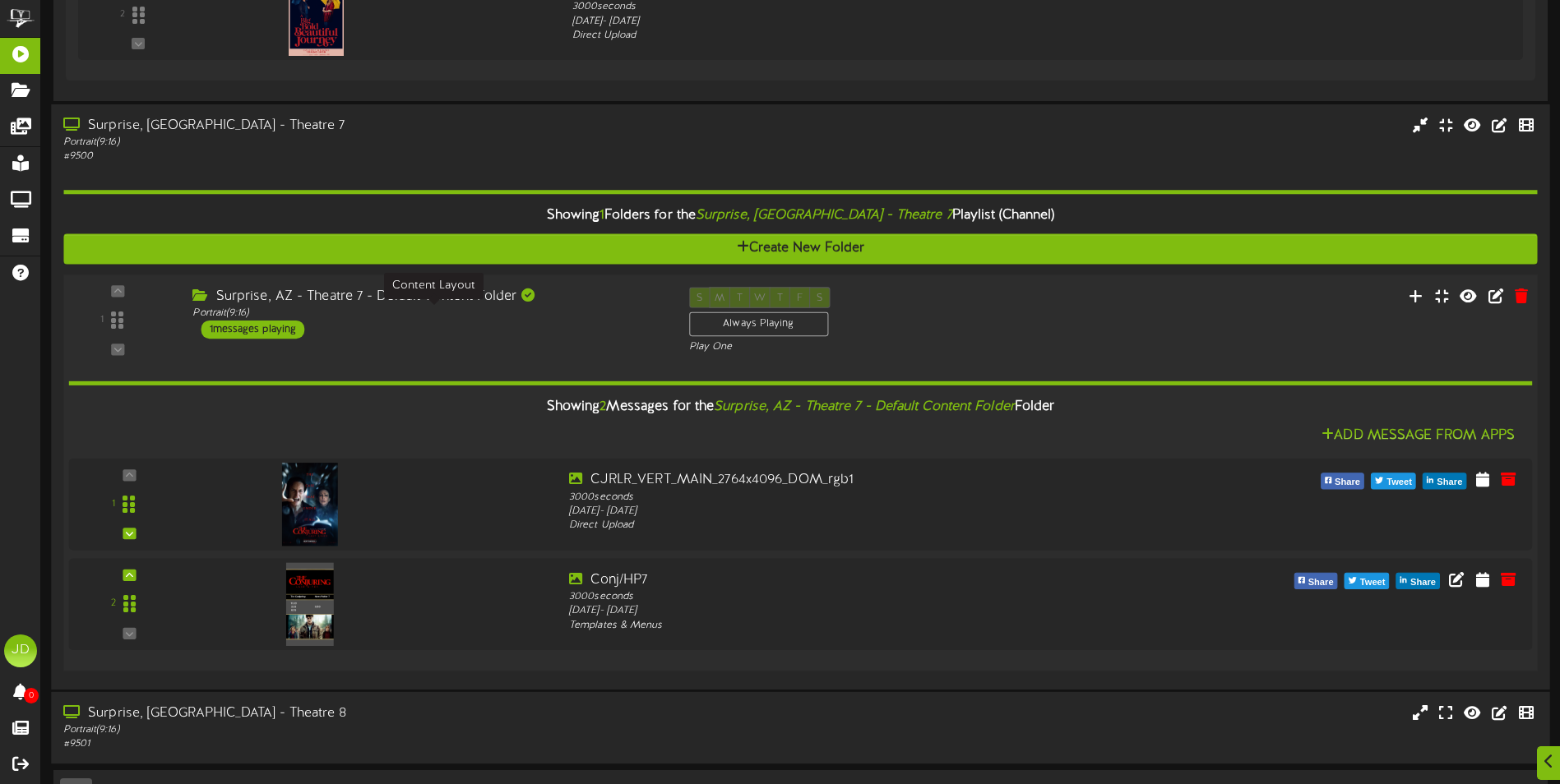
click at [453, 726] on div "Portrait ( 9:16 )" at bounding box center [363, 730] width 600 height 14
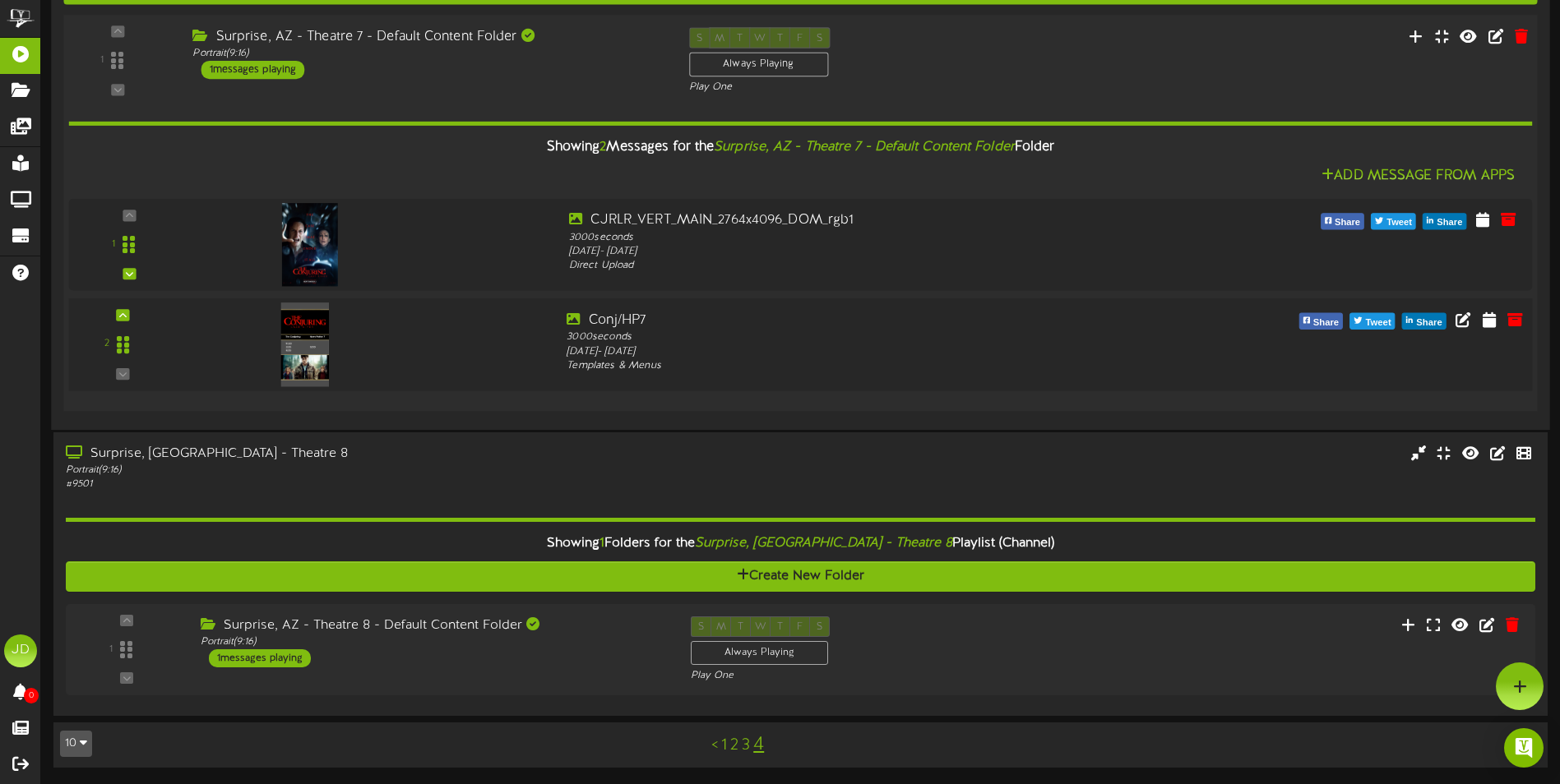
scroll to position [1193, 0]
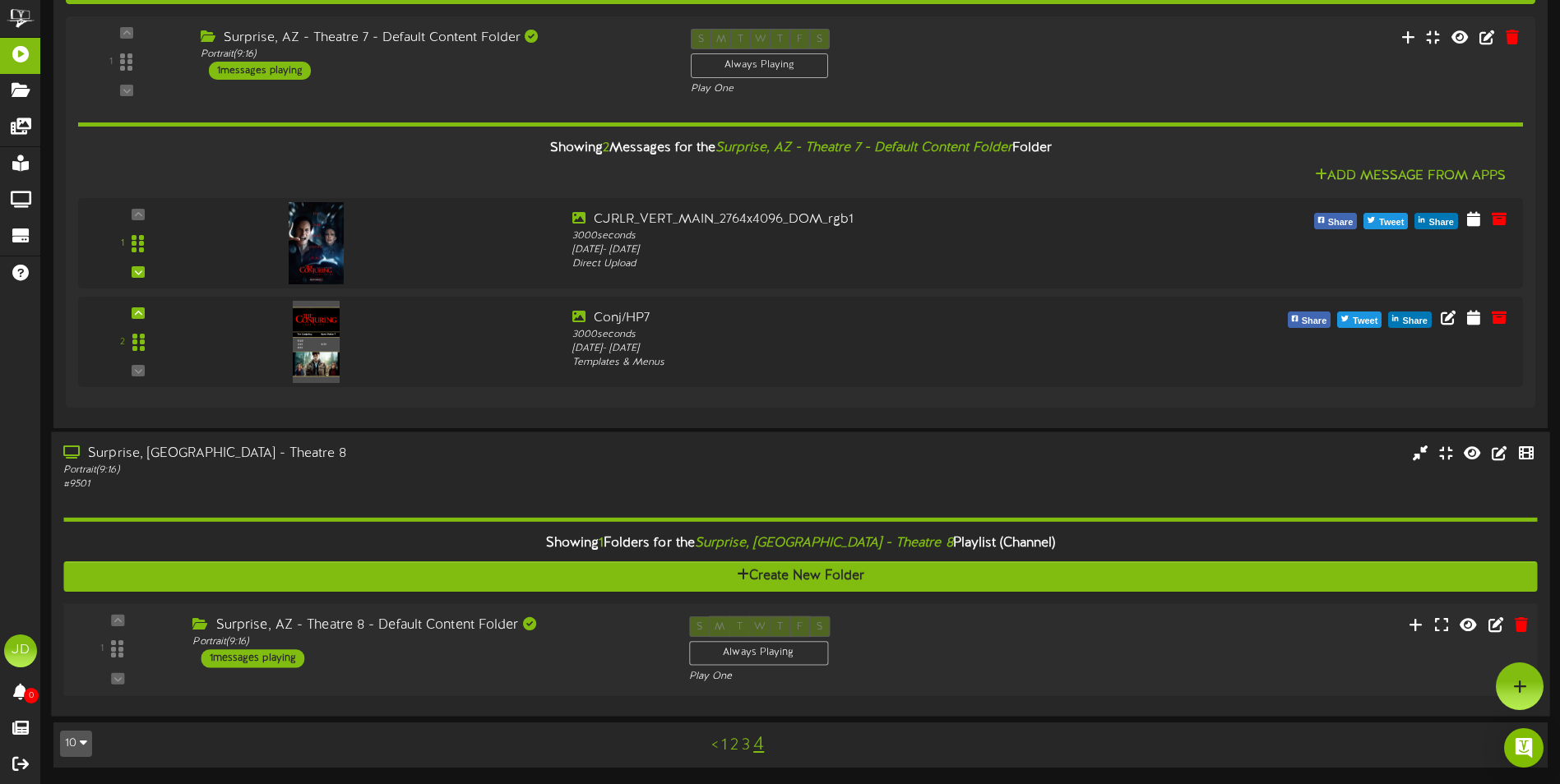
click at [524, 662] on div "Surprise, AZ - Theatre 8 - Default Content Folder Portrait ( 9:16 ) 1 messages …" at bounding box center [428, 642] width 496 height 52
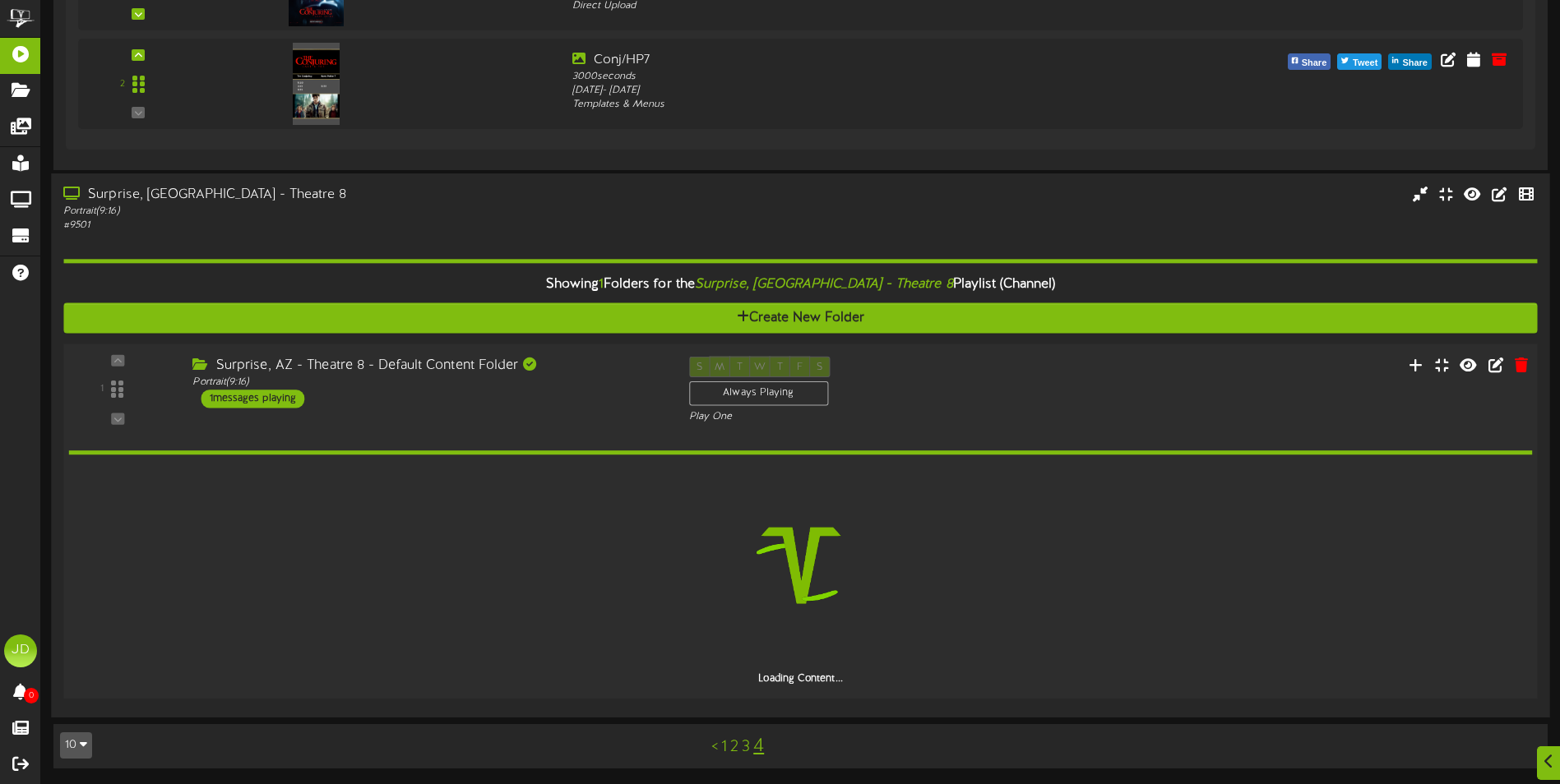
scroll to position [1394, 0]
